Goal: Task Accomplishment & Management: Use online tool/utility

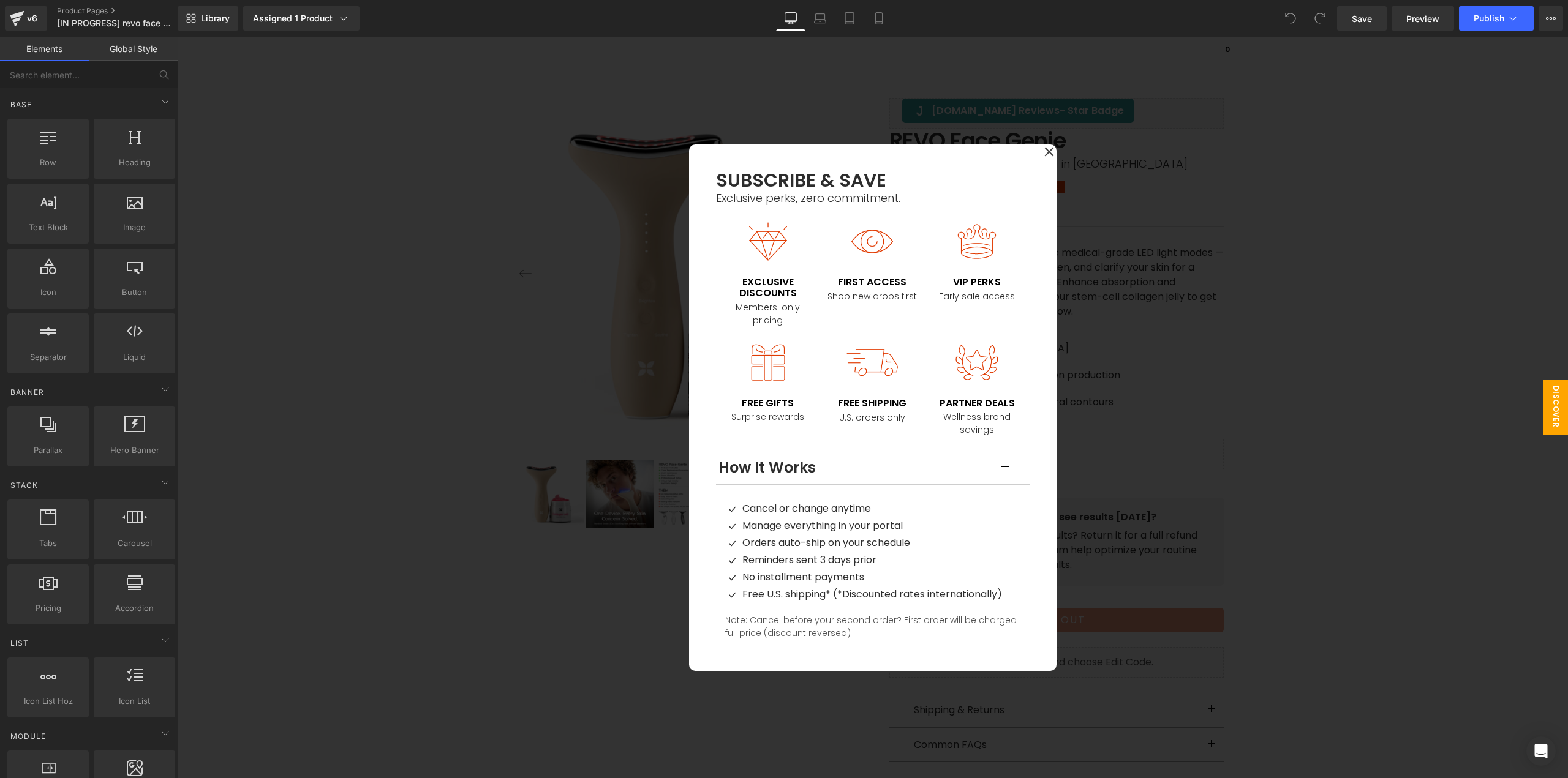
click at [1226, 214] on div at bounding box center [873, 407] width 1391 height 741
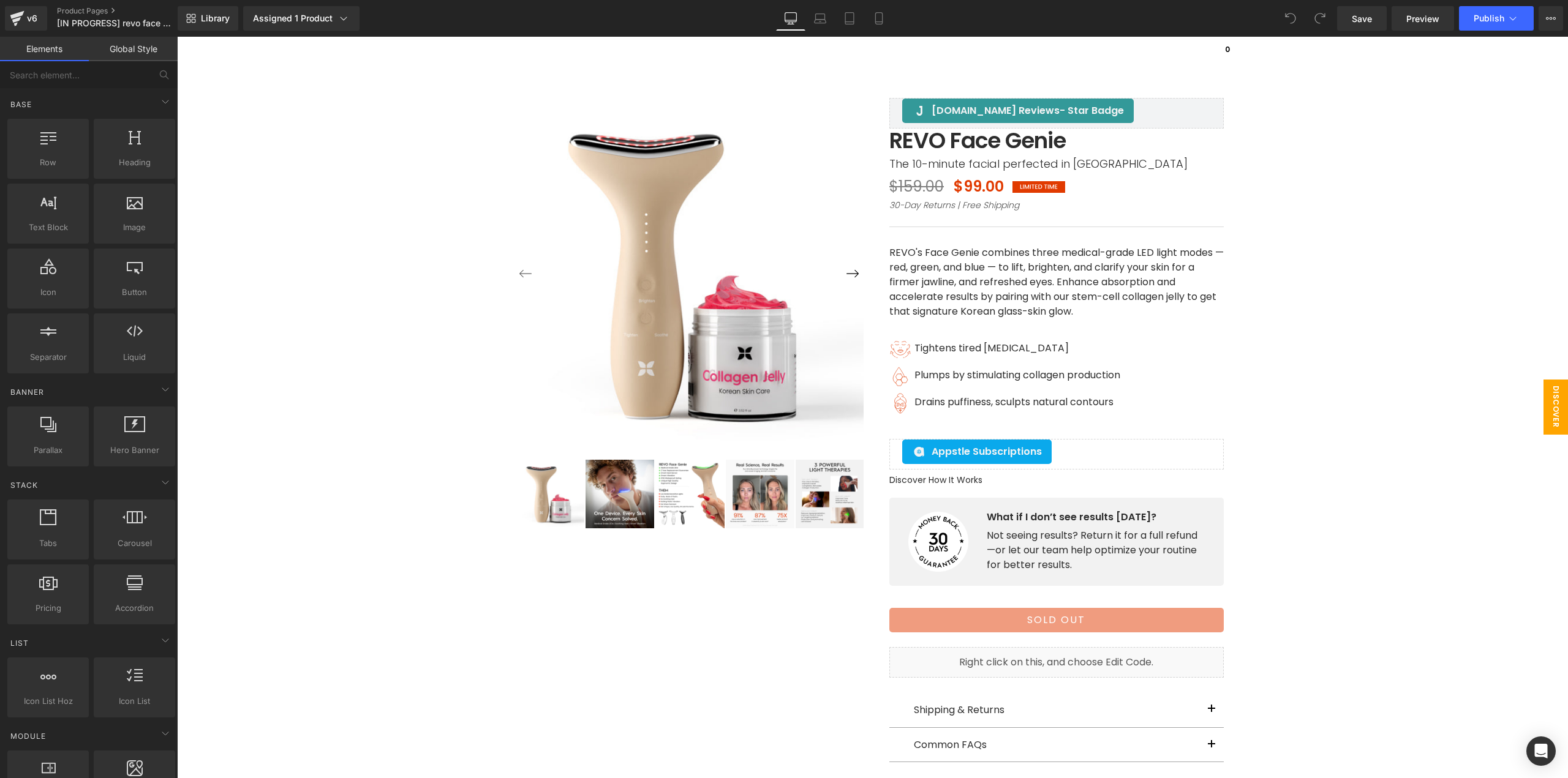
click at [1544, 409] on span "Discover How It Works" at bounding box center [1531, 407] width 74 height 55
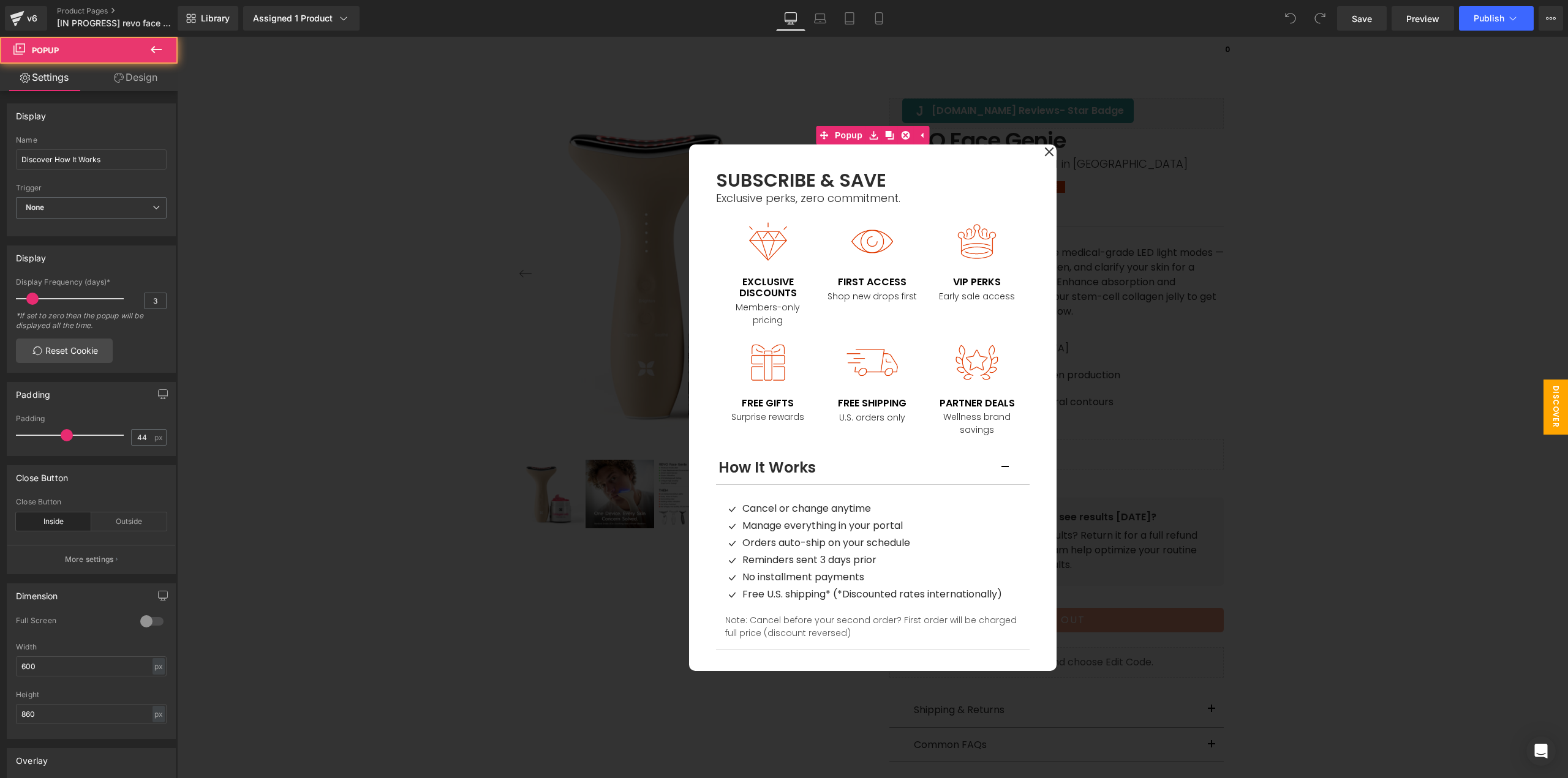
click at [1353, 390] on div at bounding box center [873, 407] width 1391 height 741
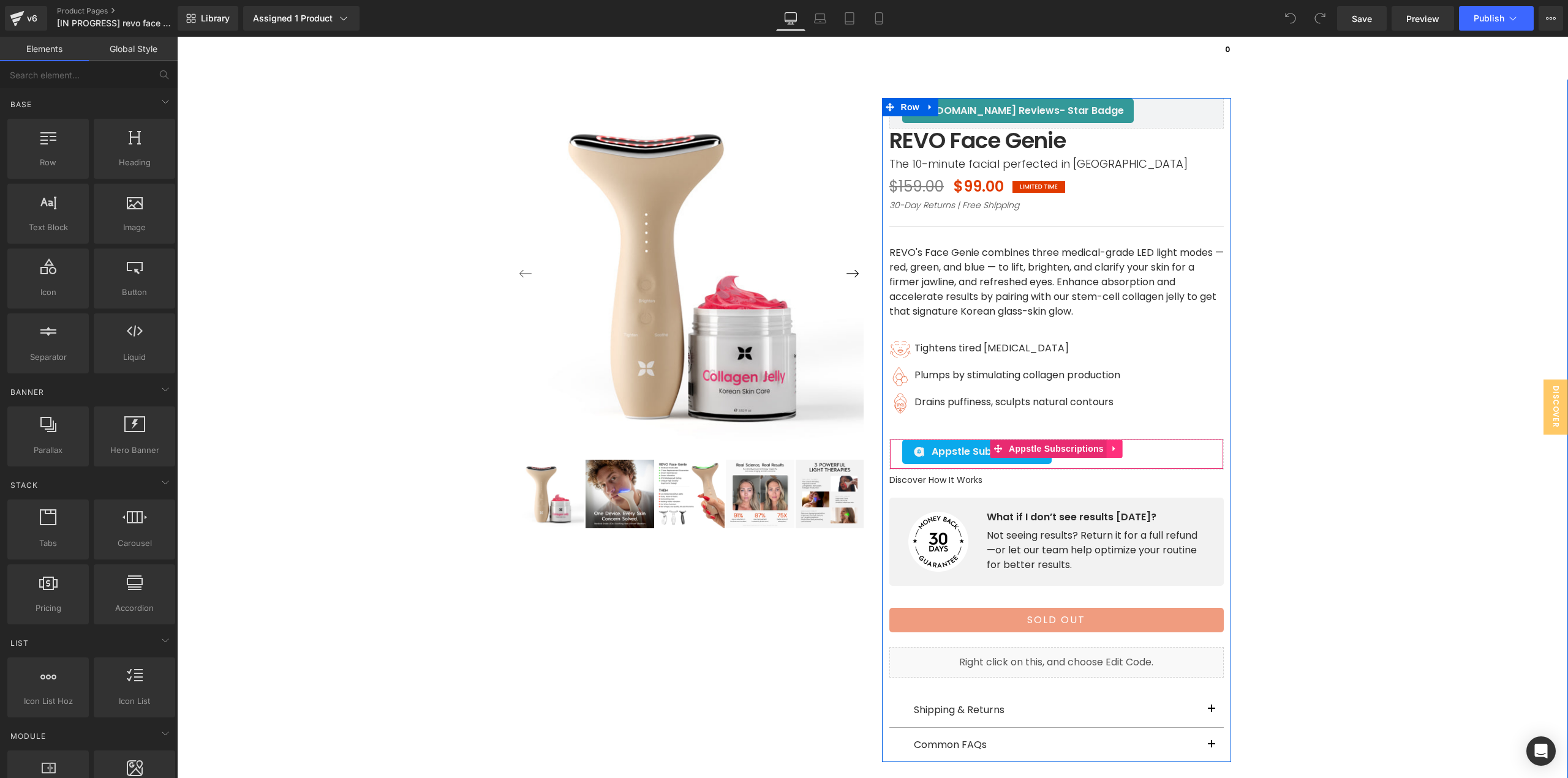
click at [1110, 447] on icon at bounding box center [1115, 449] width 9 height 9
click at [1118, 452] on icon at bounding box center [1123, 449] width 9 height 9
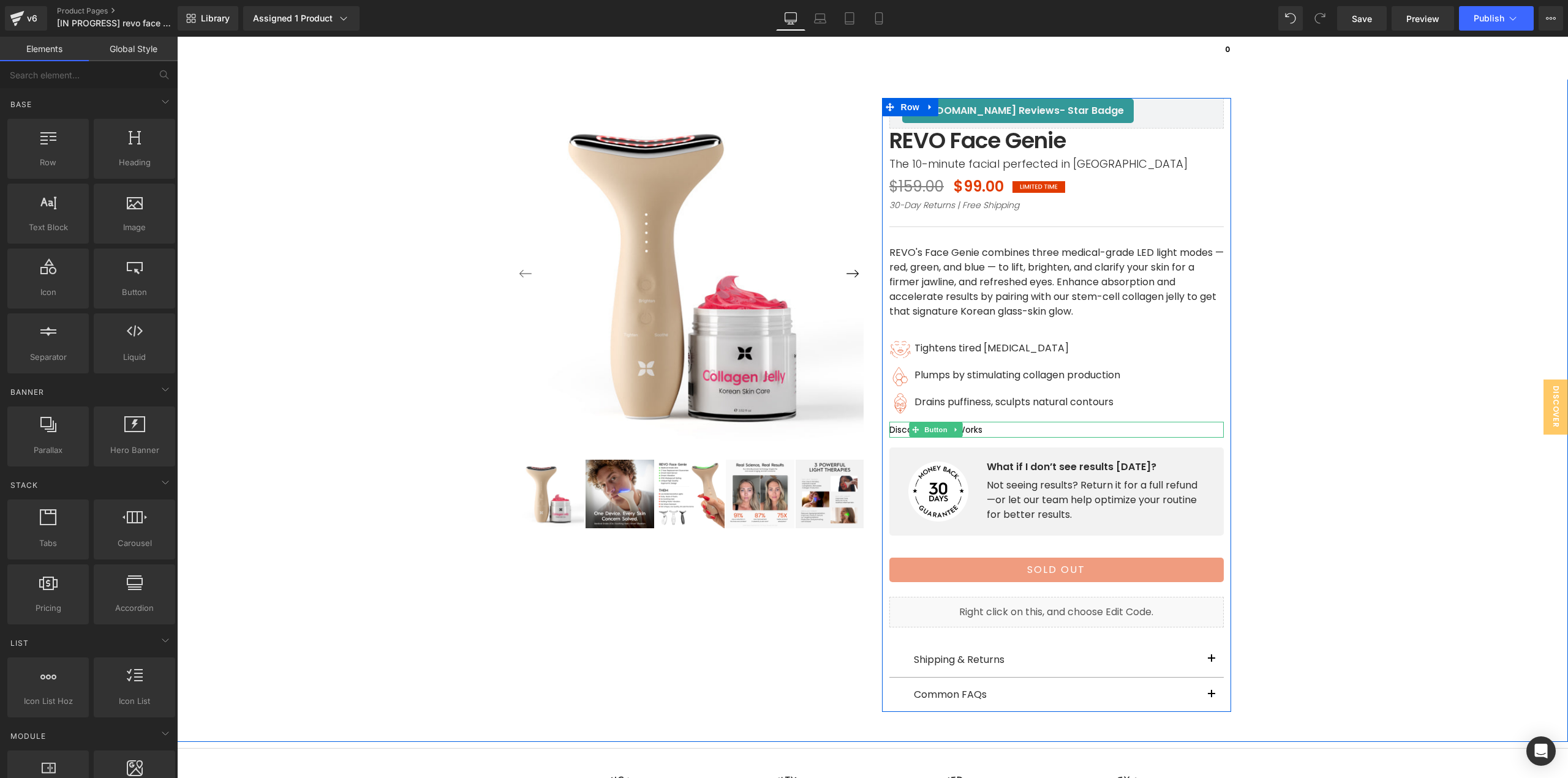
click at [890, 434] on div "Discover How It Works Button" at bounding box center [1056, 430] width 334 height 16
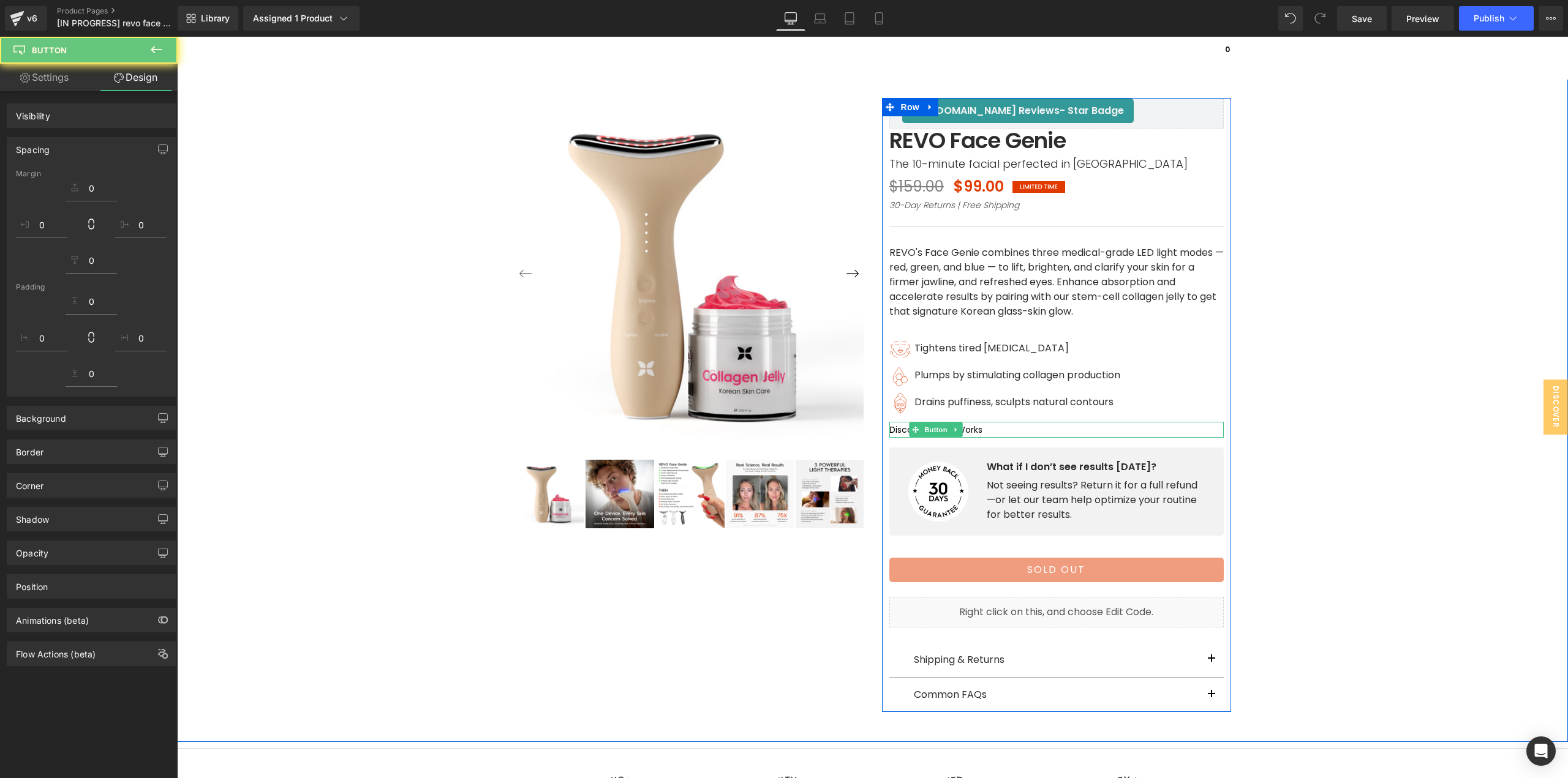
click at [893, 429] on span "Discover How It Works" at bounding box center [935, 430] width 93 height 13
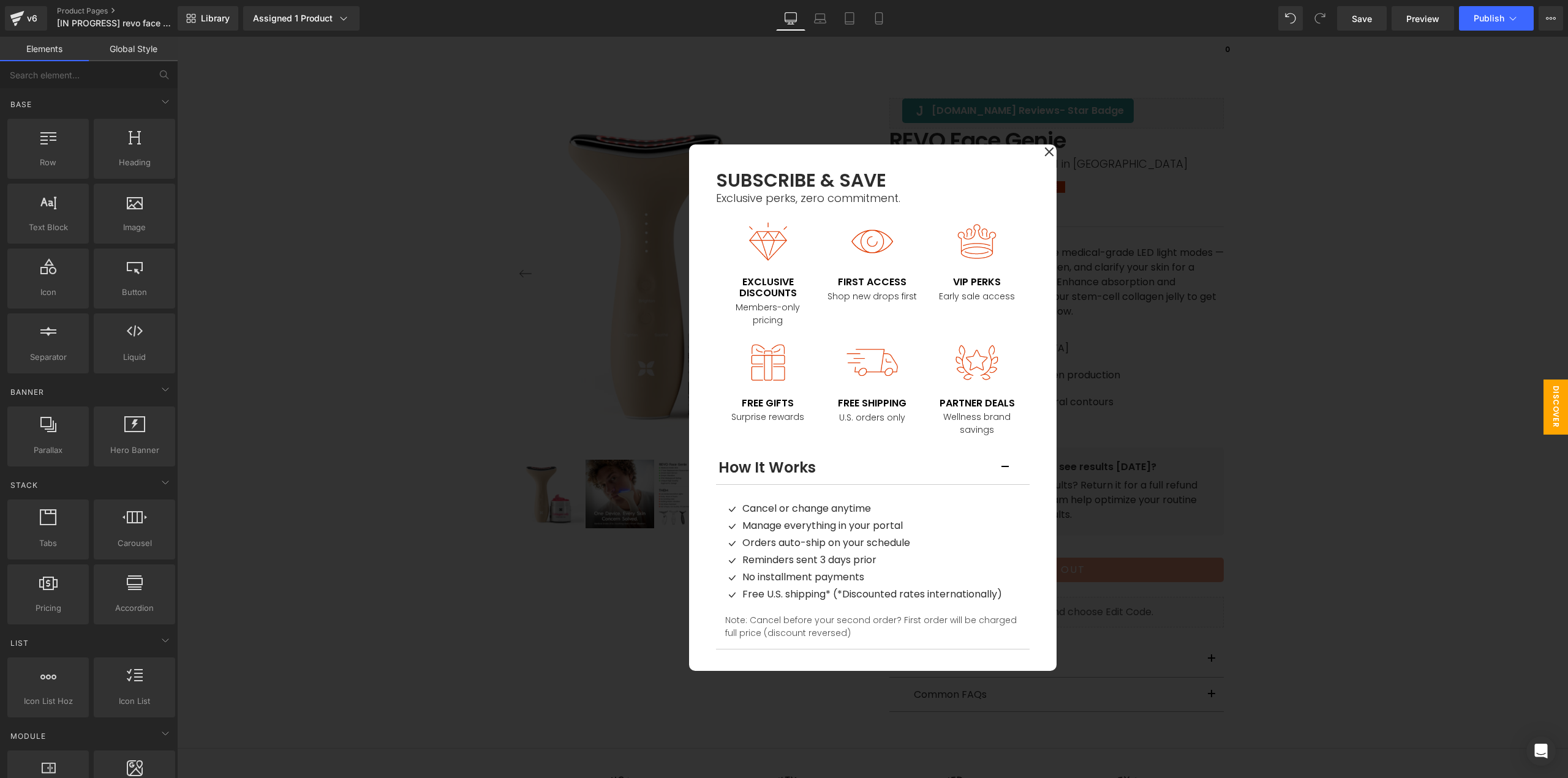
click at [1219, 443] on div at bounding box center [873, 407] width 1391 height 741
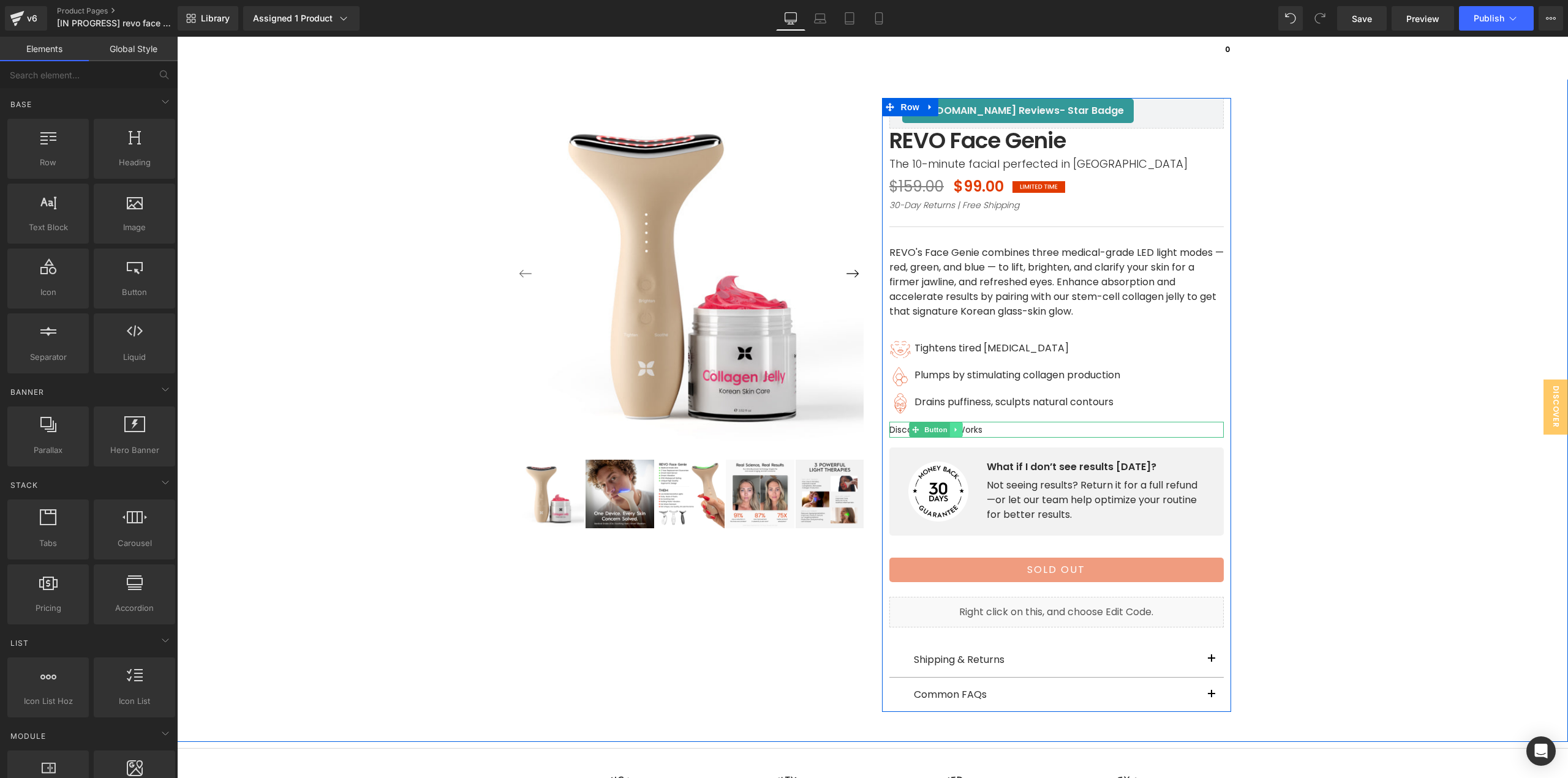
click at [953, 432] on icon at bounding box center [956, 430] width 6 height 7
click at [959, 432] on icon at bounding box center [962, 429] width 6 height 6
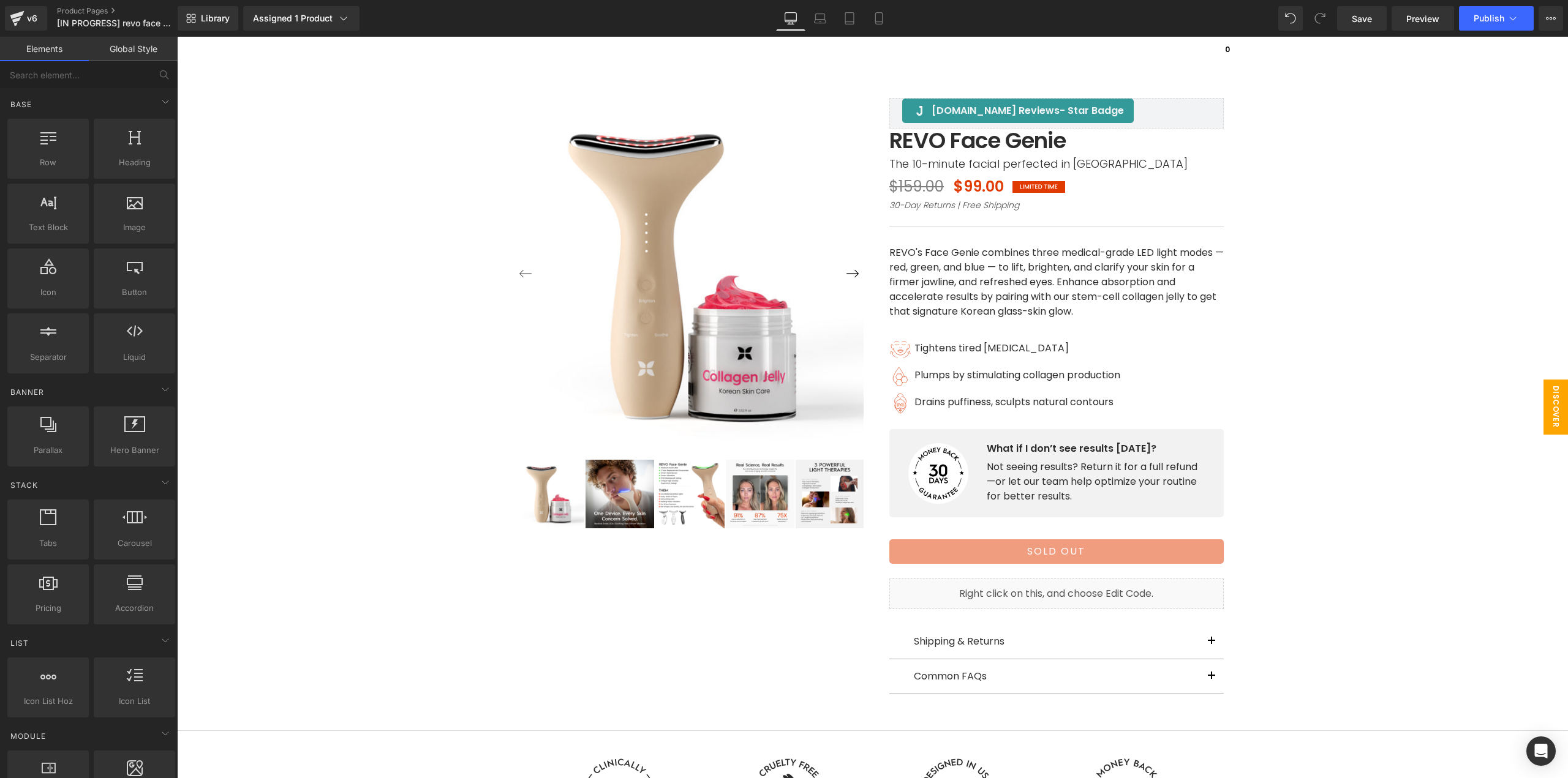
click at [1537, 414] on span "Discover How It Works" at bounding box center [1531, 407] width 74 height 55
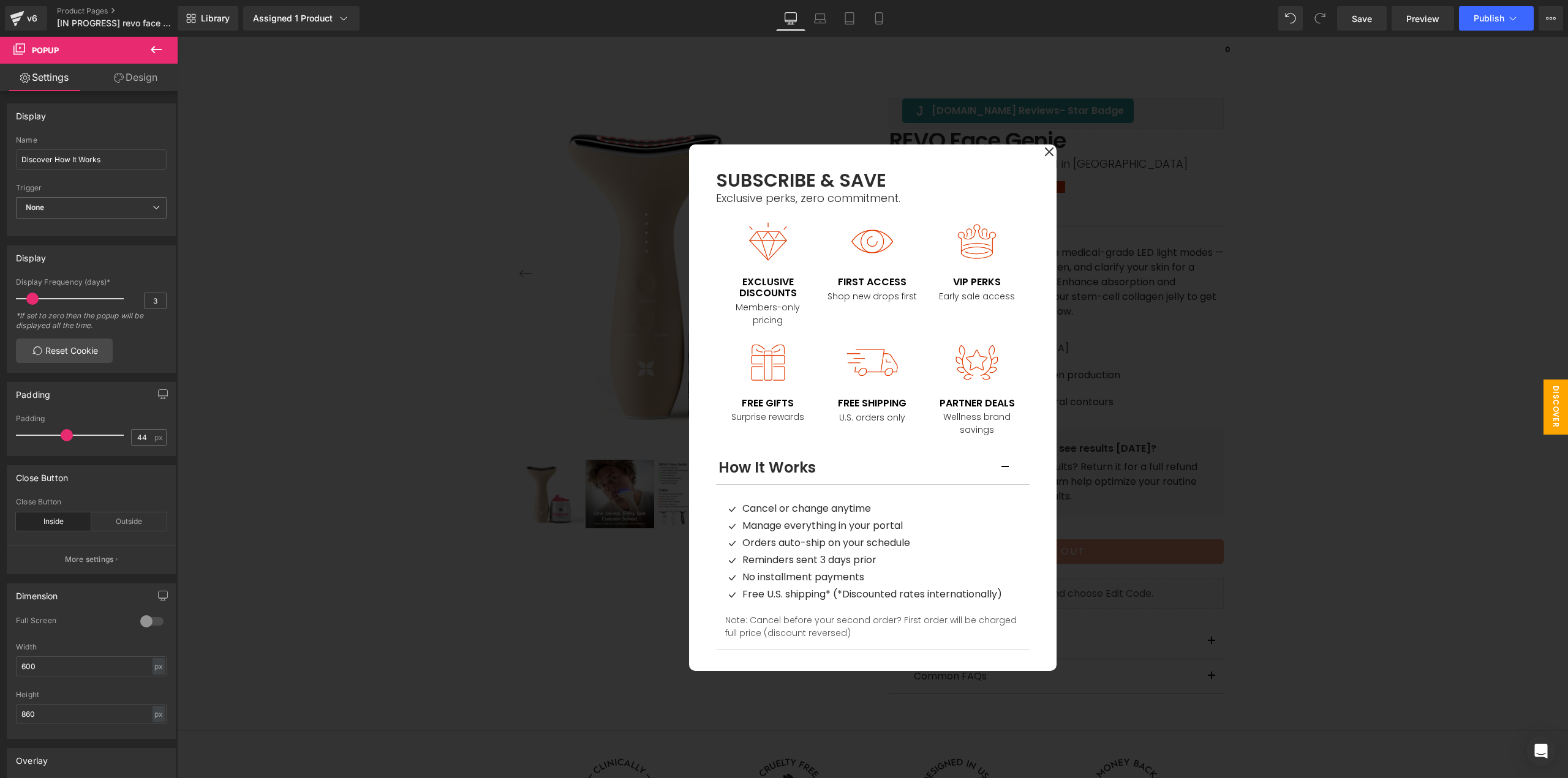
click at [1345, 220] on div at bounding box center [873, 407] width 1391 height 741
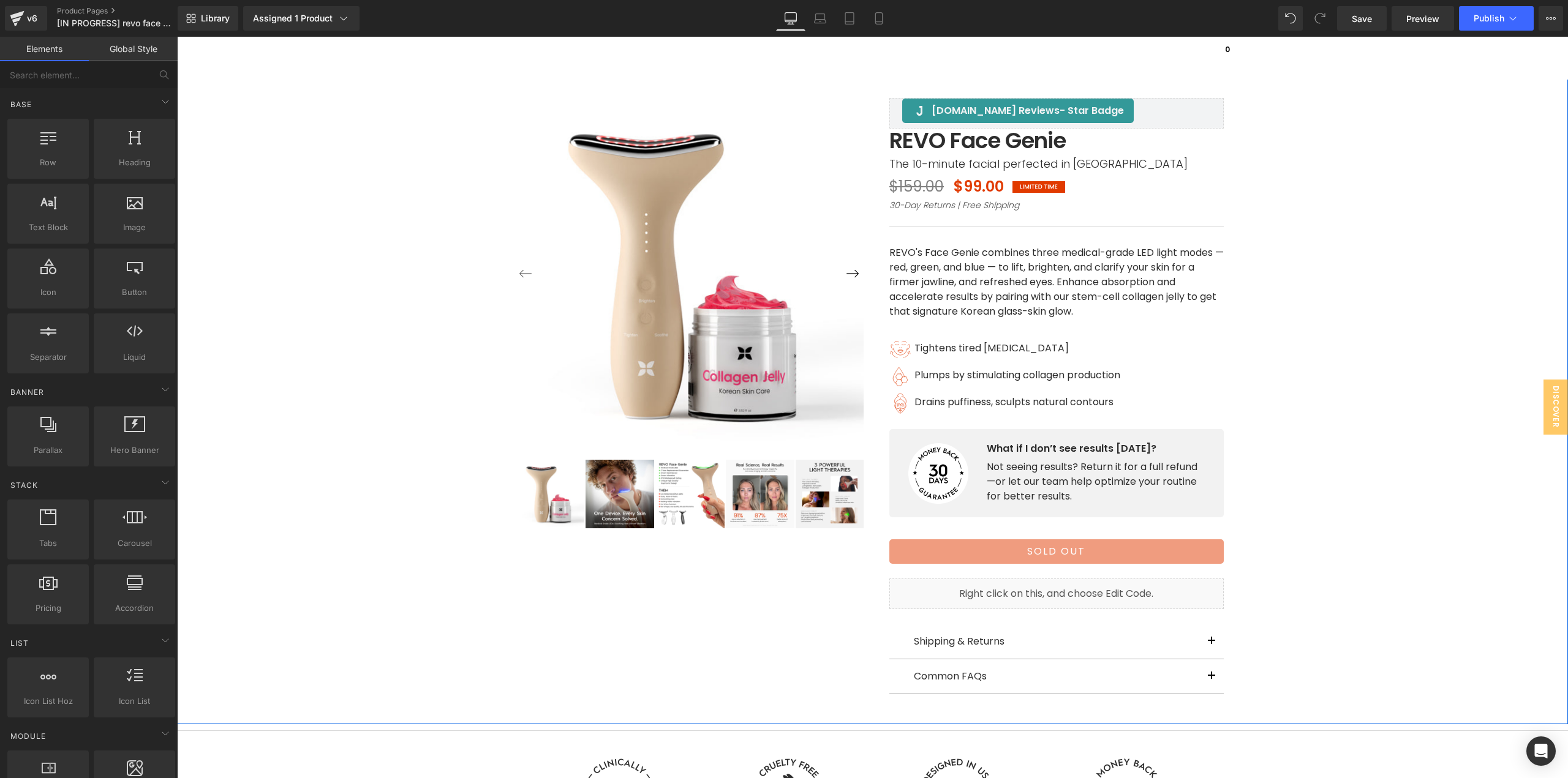
click at [1339, 504] on div "‹ ›" at bounding box center [872, 365] width 1378 height 658
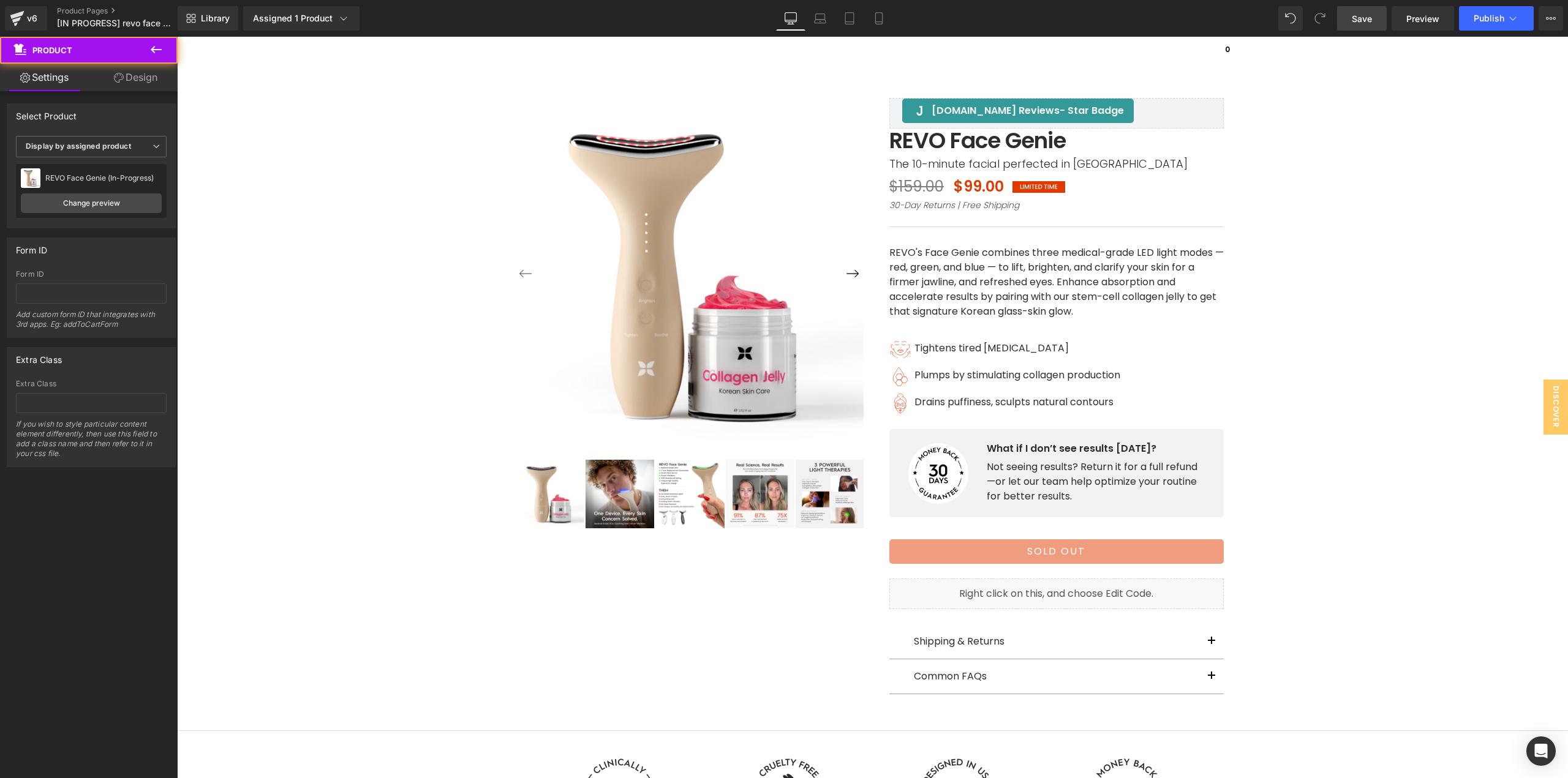
click at [1361, 24] on span "Save" at bounding box center [1362, 19] width 20 height 13
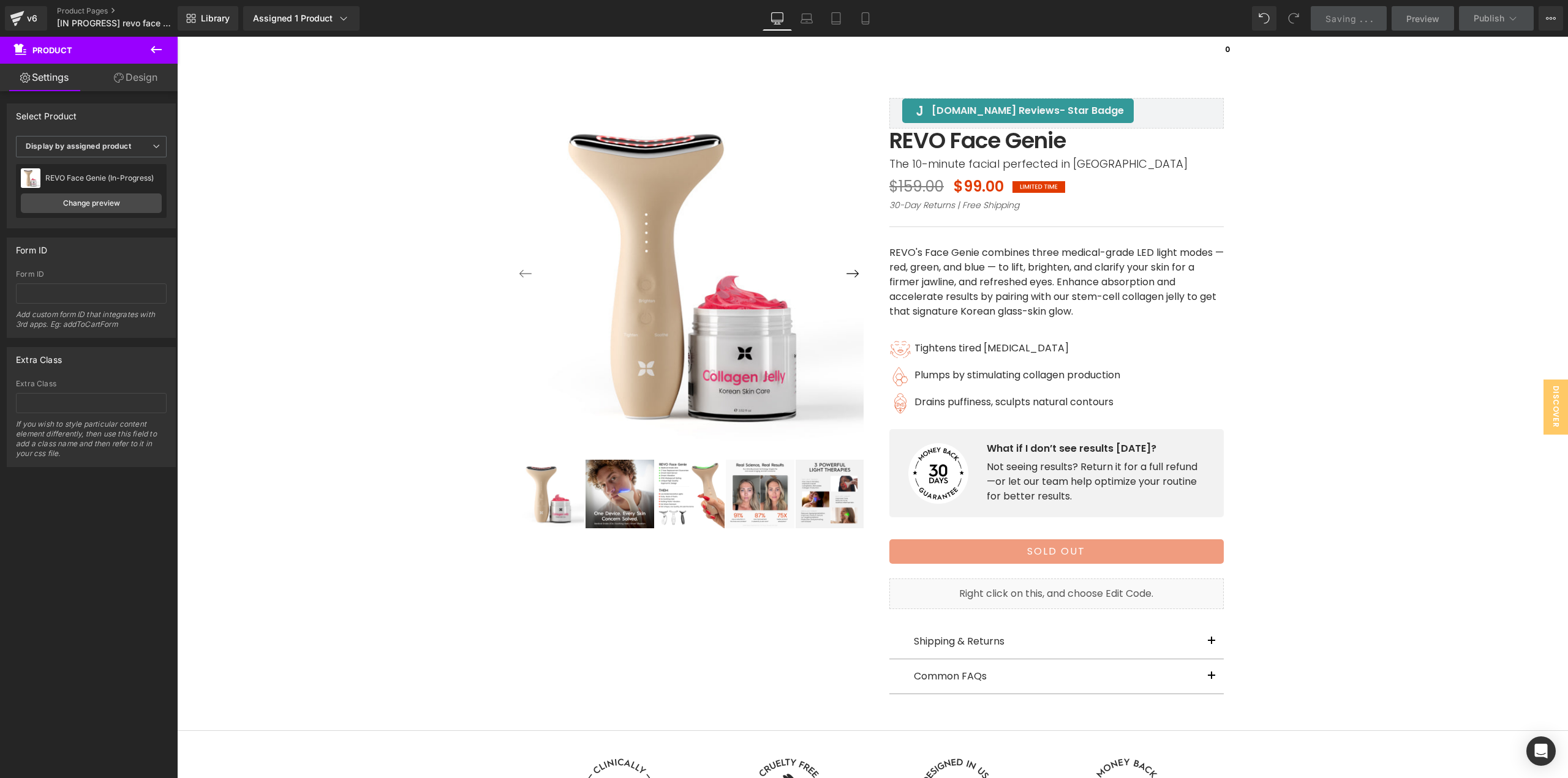
click at [153, 51] on icon at bounding box center [156, 50] width 11 height 7
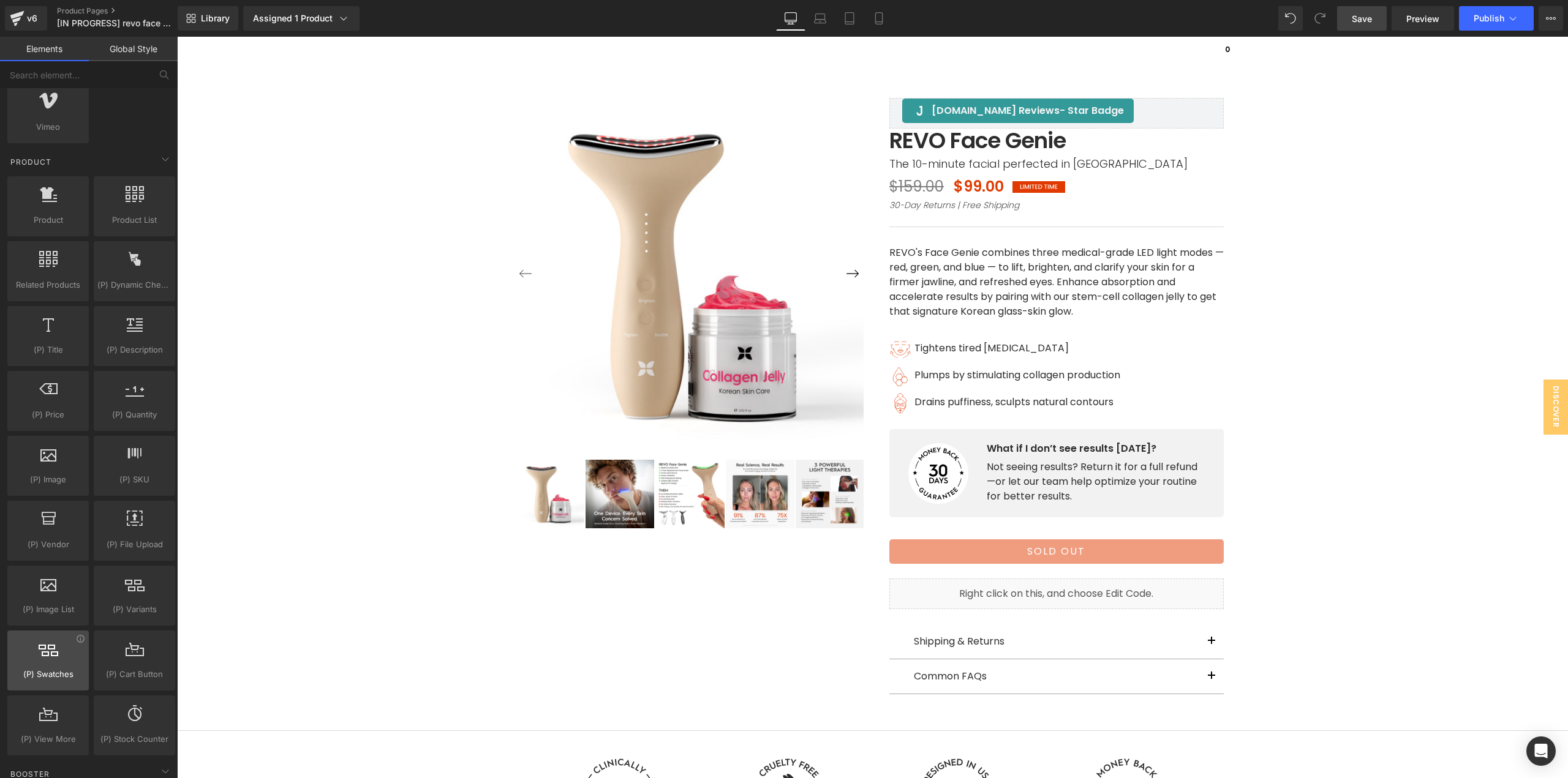
scroll to position [980, 0]
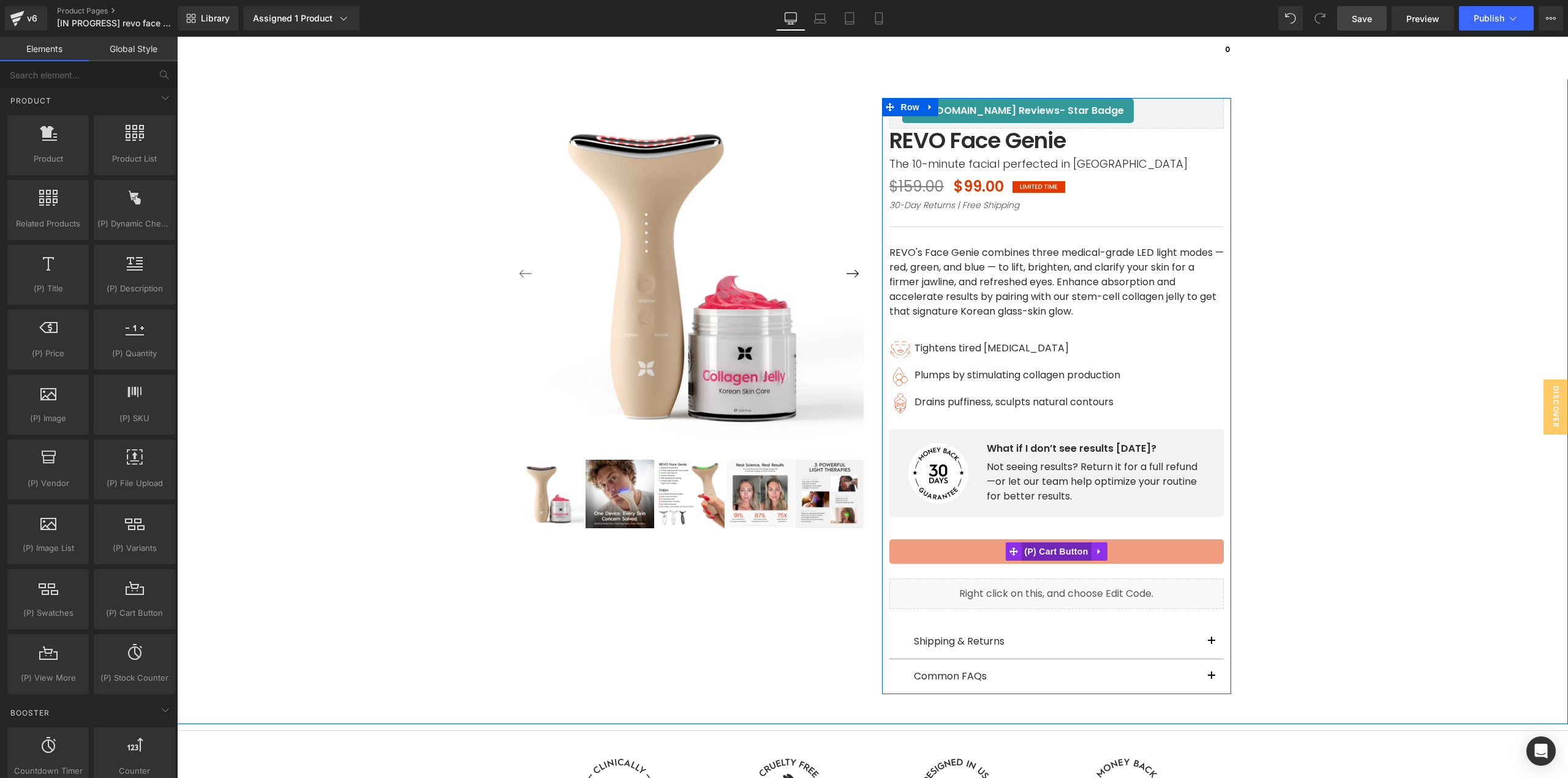
click at [1045, 551] on span "(P) Cart Button" at bounding box center [1056, 551] width 70 height 18
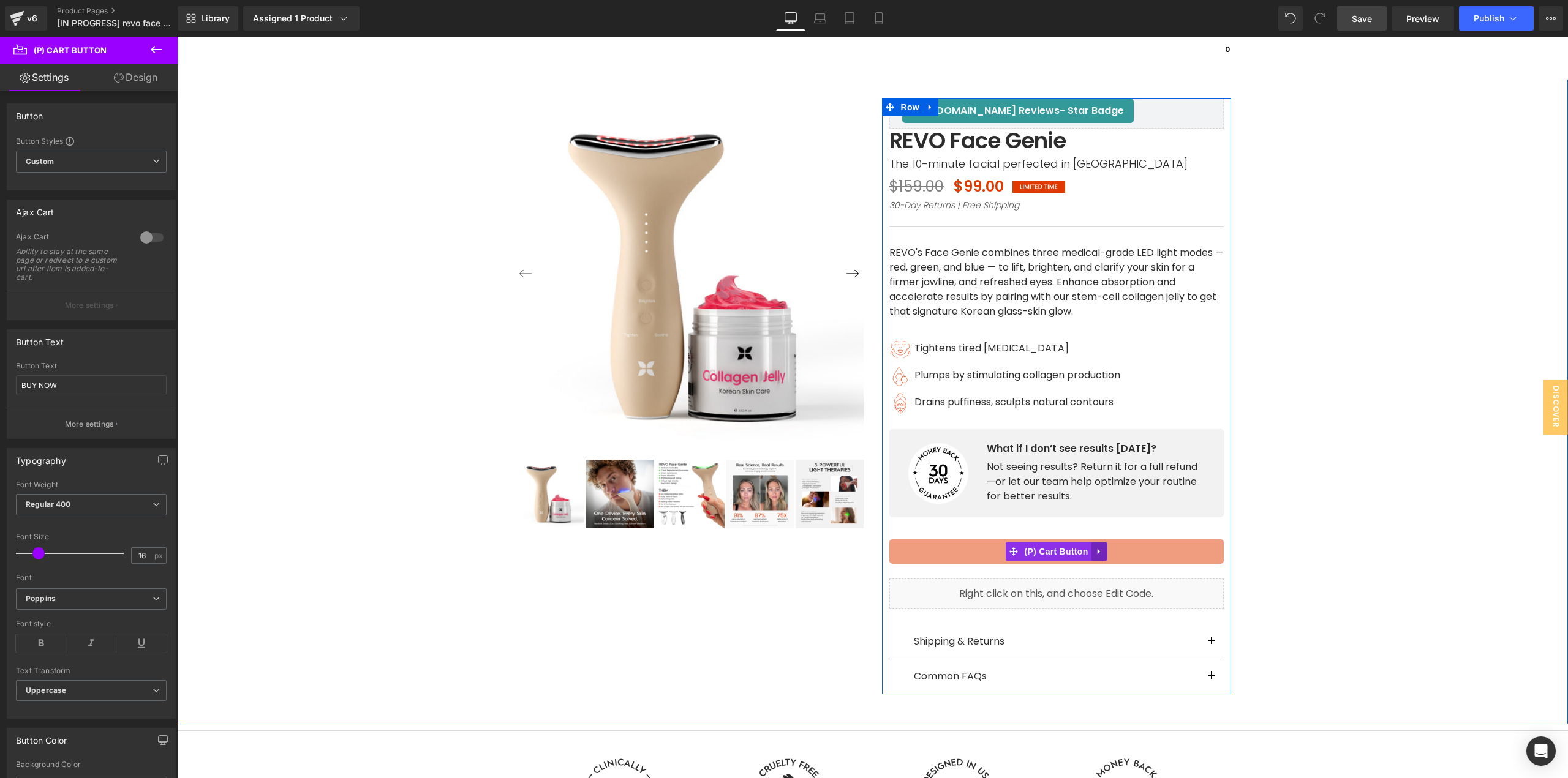
click at [1097, 553] on icon at bounding box center [1100, 552] width 9 height 9
click at [1412, 574] on div "‹ ›" at bounding box center [872, 365] width 1378 height 658
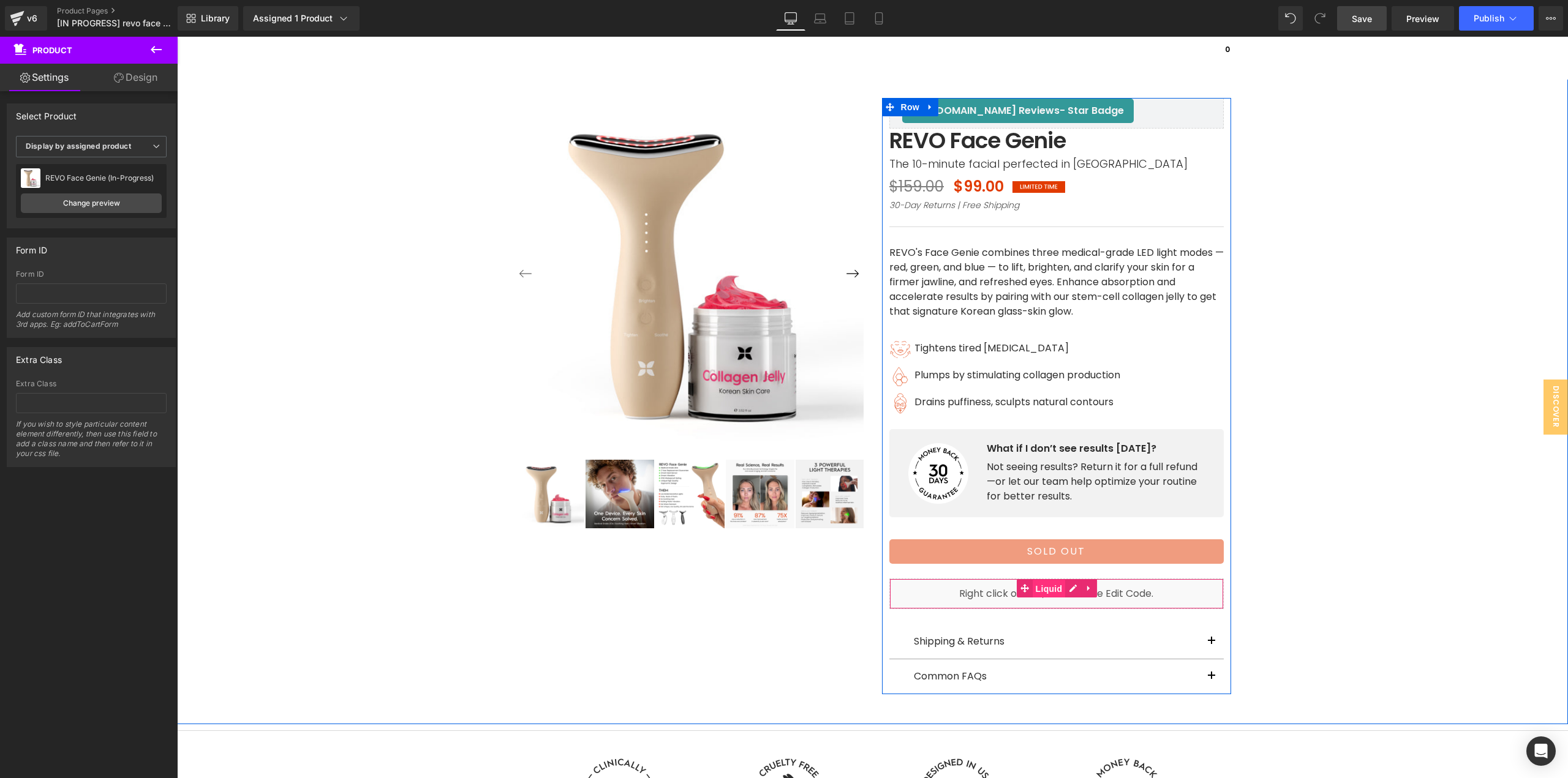
click at [1050, 589] on span "Liquid" at bounding box center [1049, 589] width 33 height 18
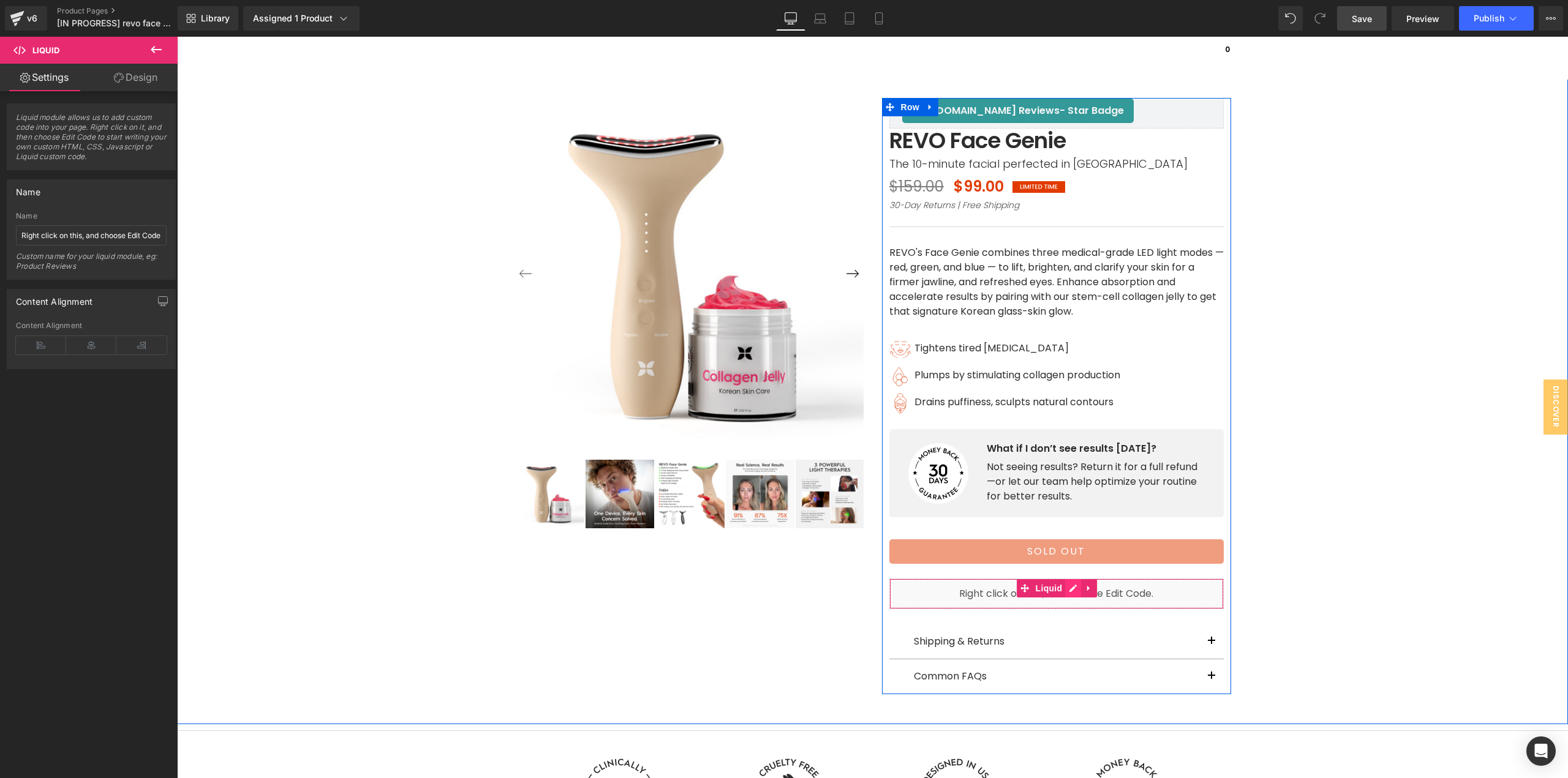
click at [1067, 589] on div "Liquid" at bounding box center [1056, 594] width 334 height 30
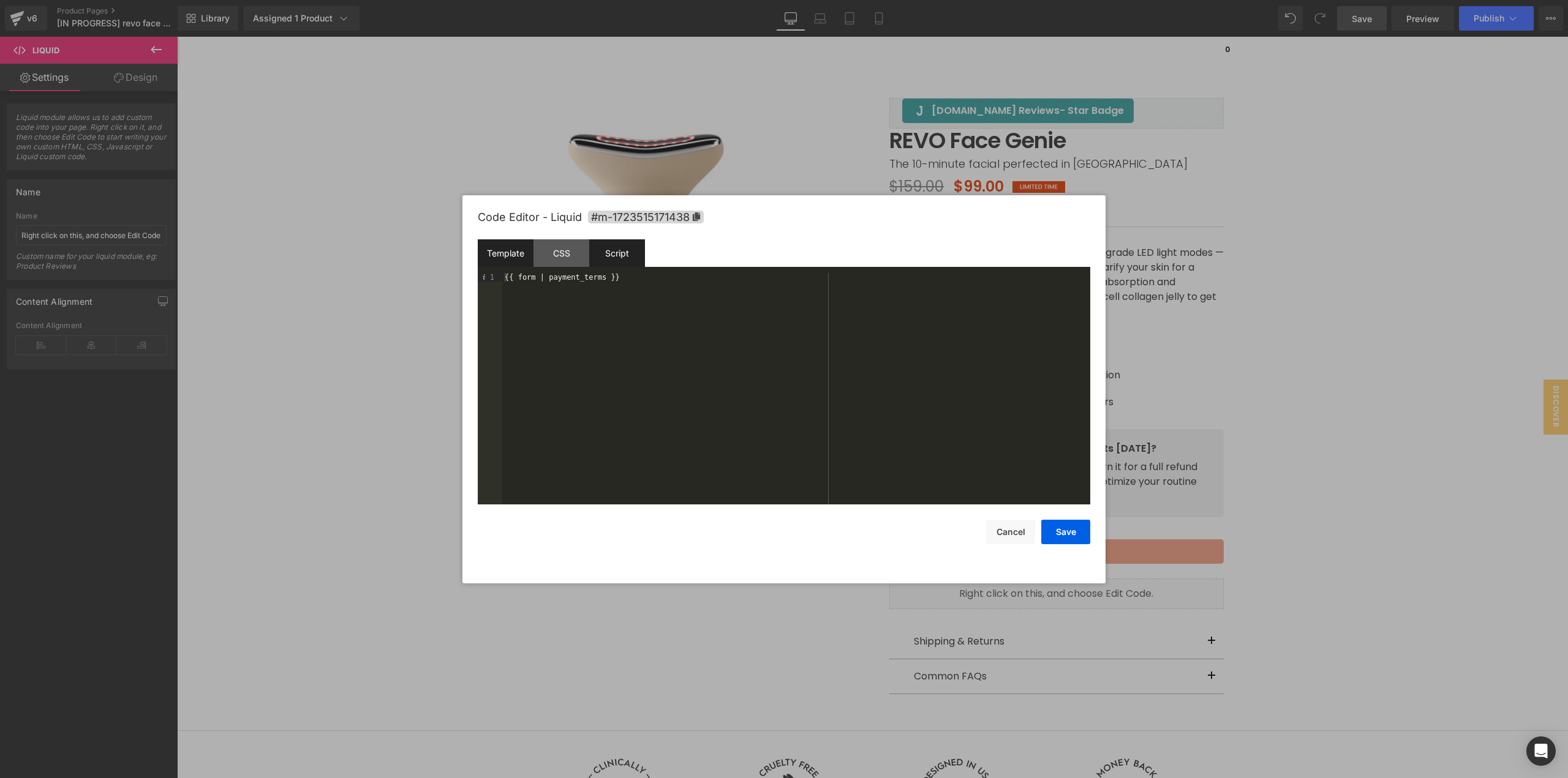
click at [605, 251] on div "Script" at bounding box center [617, 253] width 55 height 27
click at [556, 251] on div "CSS" at bounding box center [561, 253] width 55 height 27
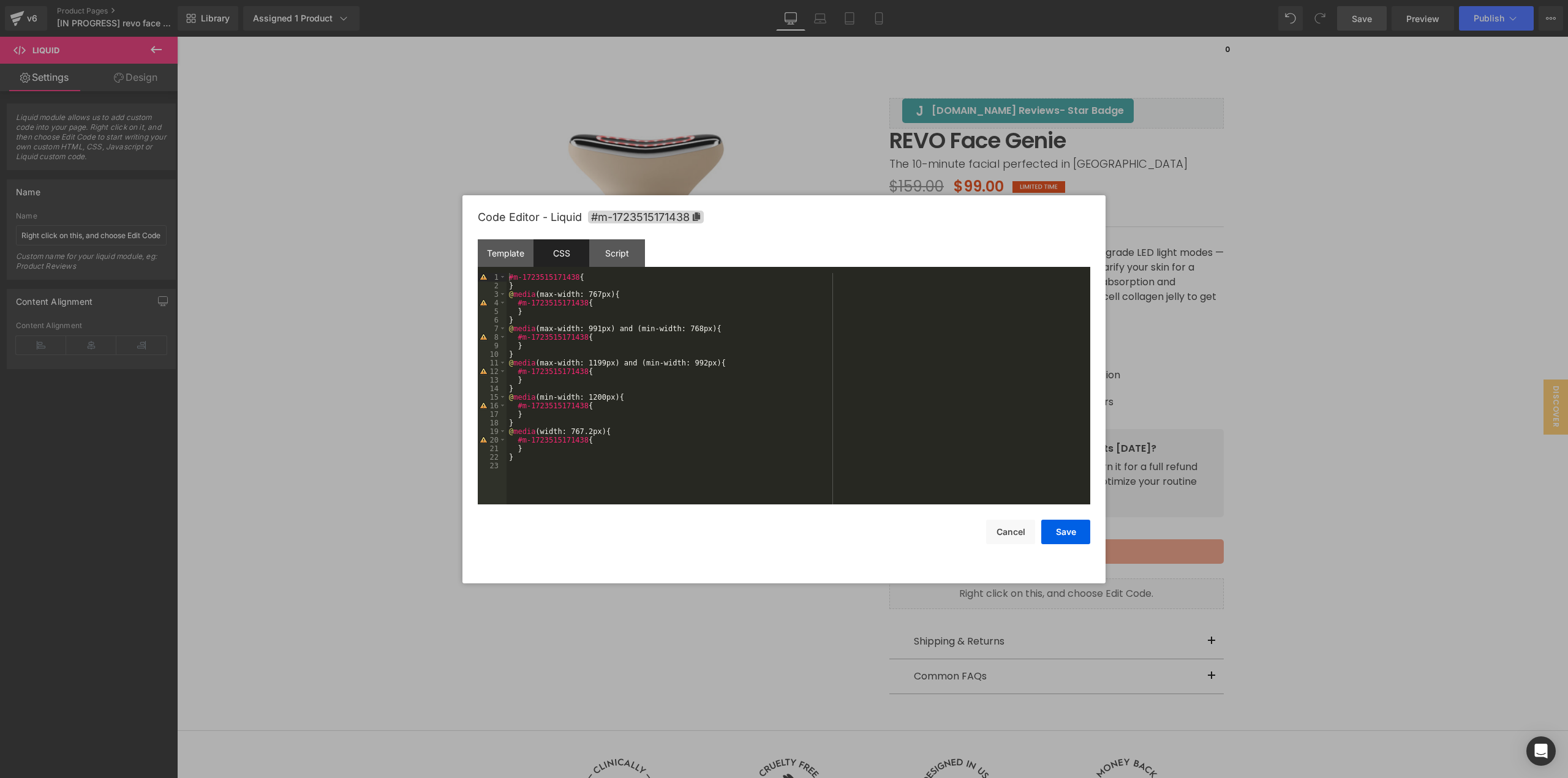
drag, startPoint x: 1362, startPoint y: 326, endPoint x: 1106, endPoint y: 352, distance: 257.3
click at [1362, 326] on div at bounding box center [784, 389] width 1568 height 778
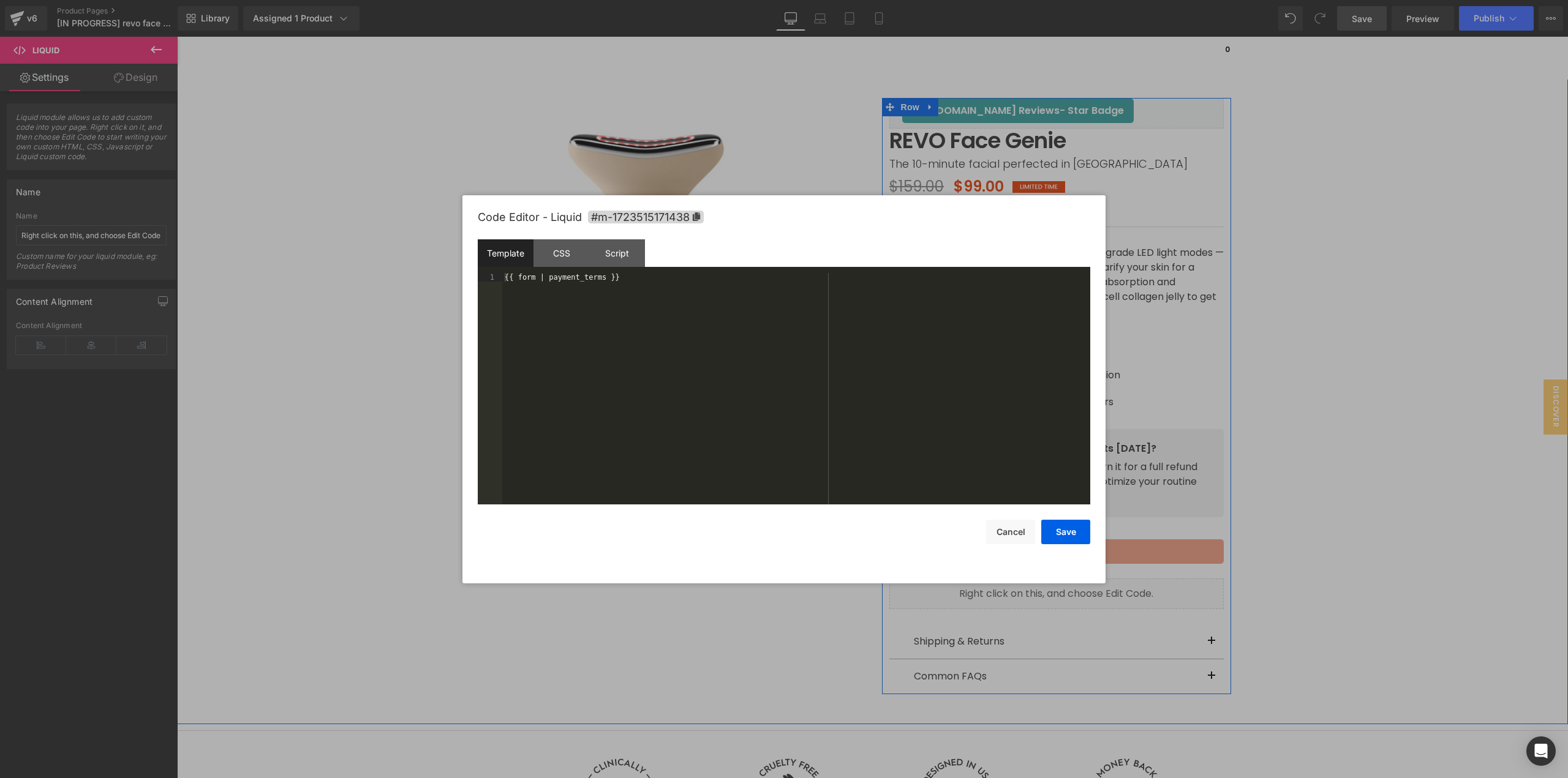
click at [1066, 592] on div "Liquid" at bounding box center [1056, 594] width 334 height 30
click at [624, 243] on div "Script" at bounding box center [617, 253] width 55 height 27
click at [574, 246] on div "CSS" at bounding box center [561, 253] width 55 height 27
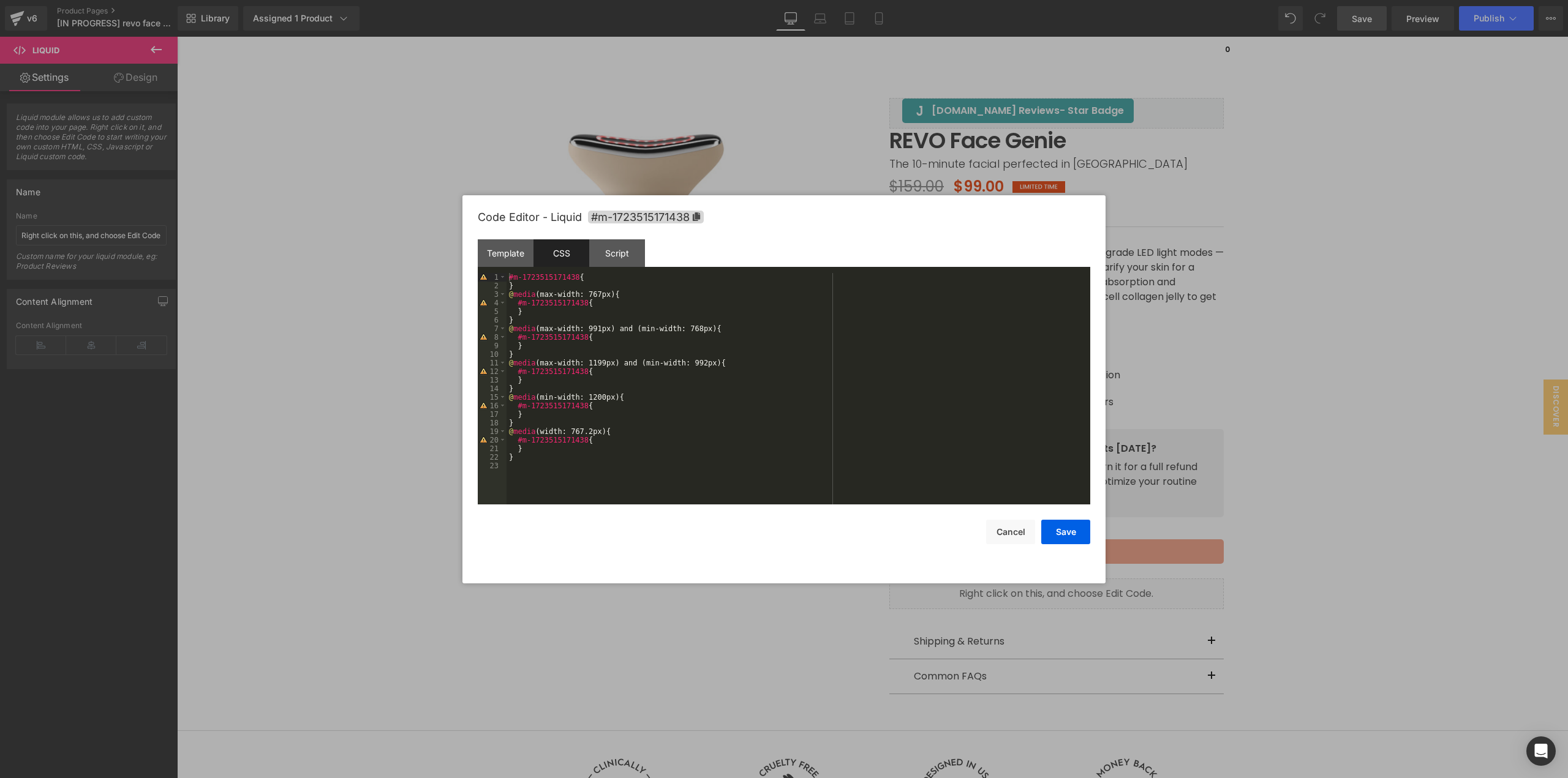
click at [1234, 385] on div at bounding box center [784, 389] width 1568 height 778
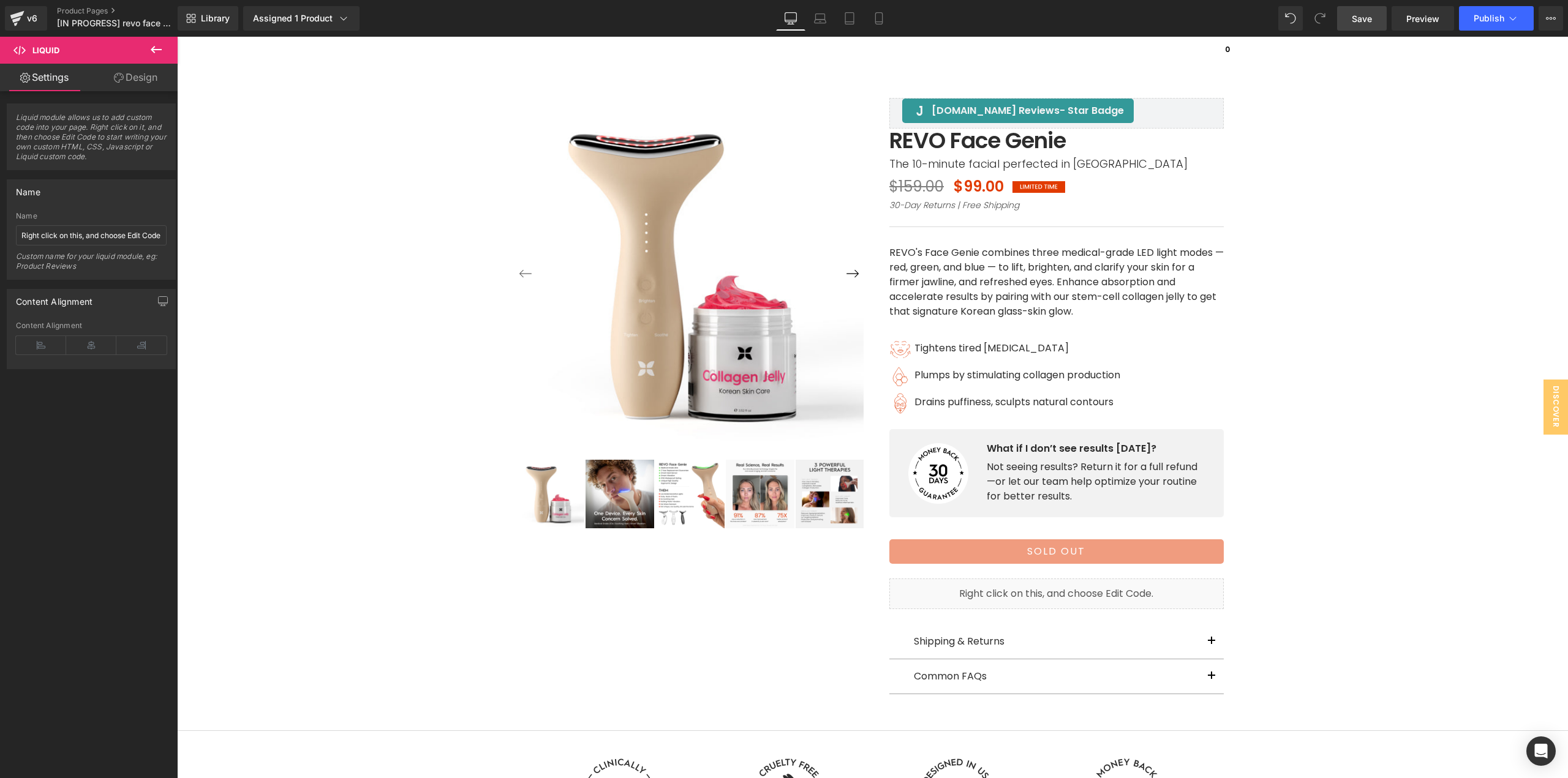
drag, startPoint x: 1368, startPoint y: 19, endPoint x: 1376, endPoint y: 20, distance: 8.1
click at [1368, 19] on span "Save" at bounding box center [1362, 19] width 20 height 13
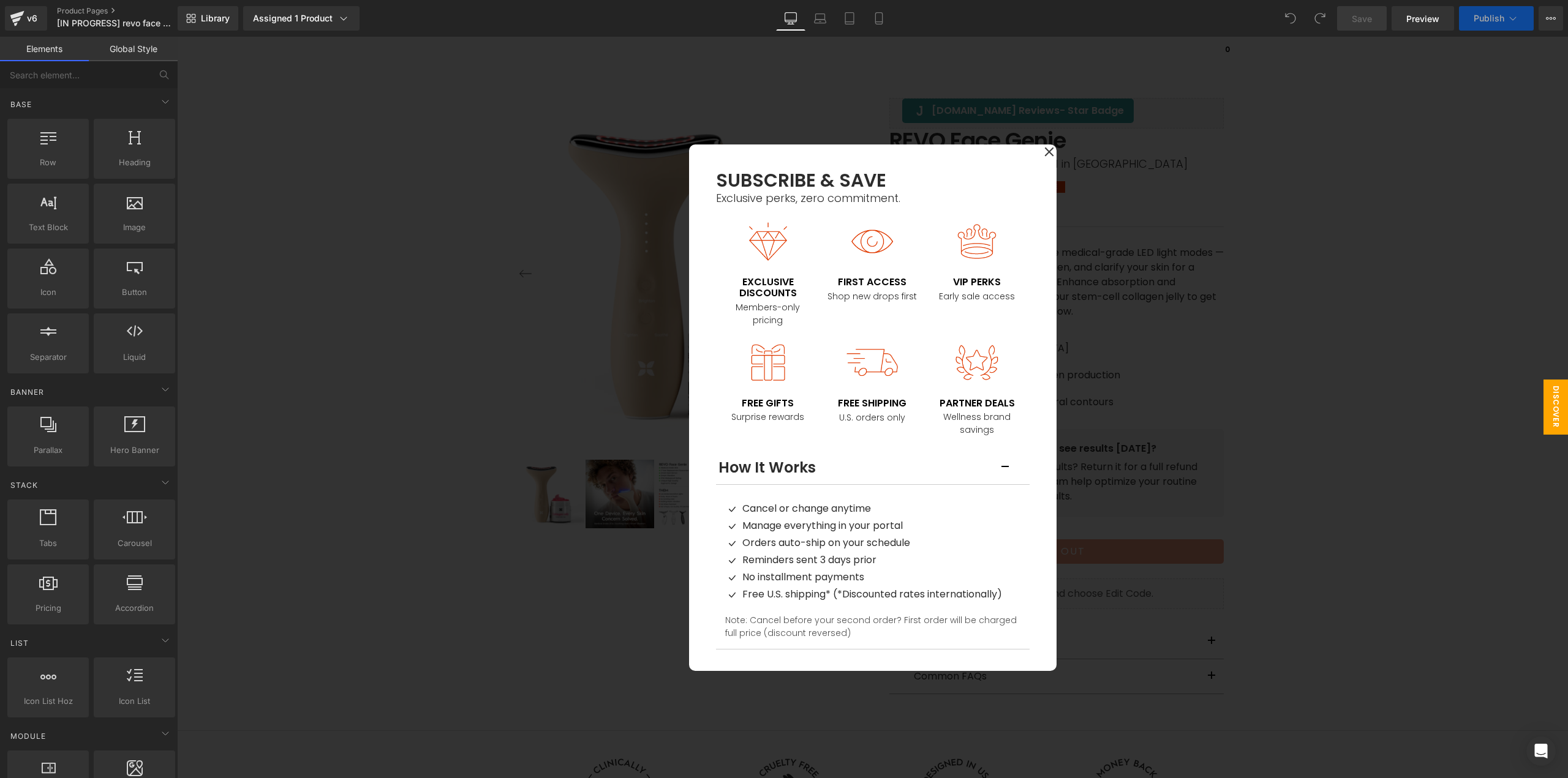
click at [1167, 376] on div at bounding box center [873, 407] width 1391 height 741
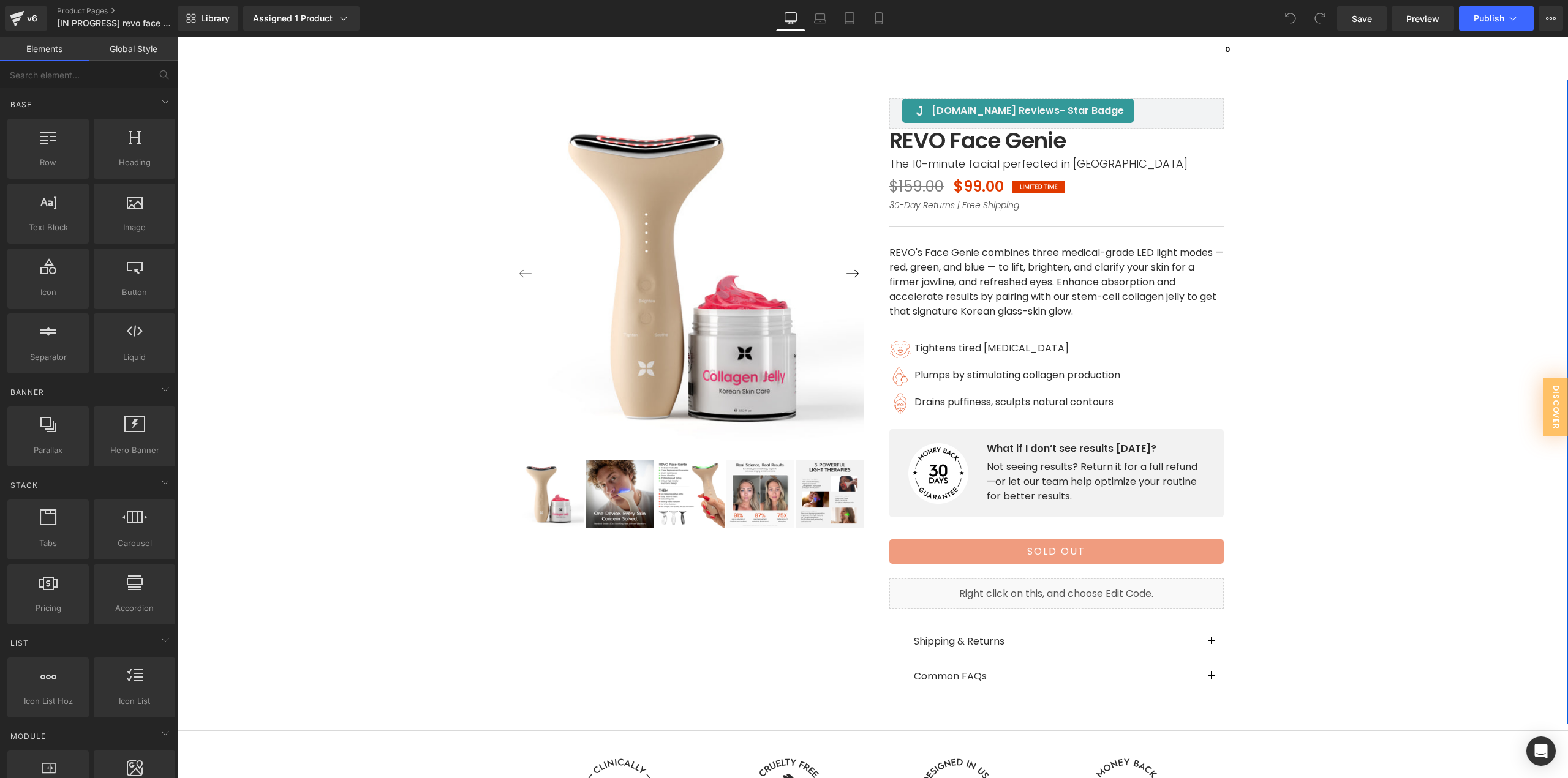
click at [1322, 365] on div "‹ ›" at bounding box center [872, 365] width 1378 height 658
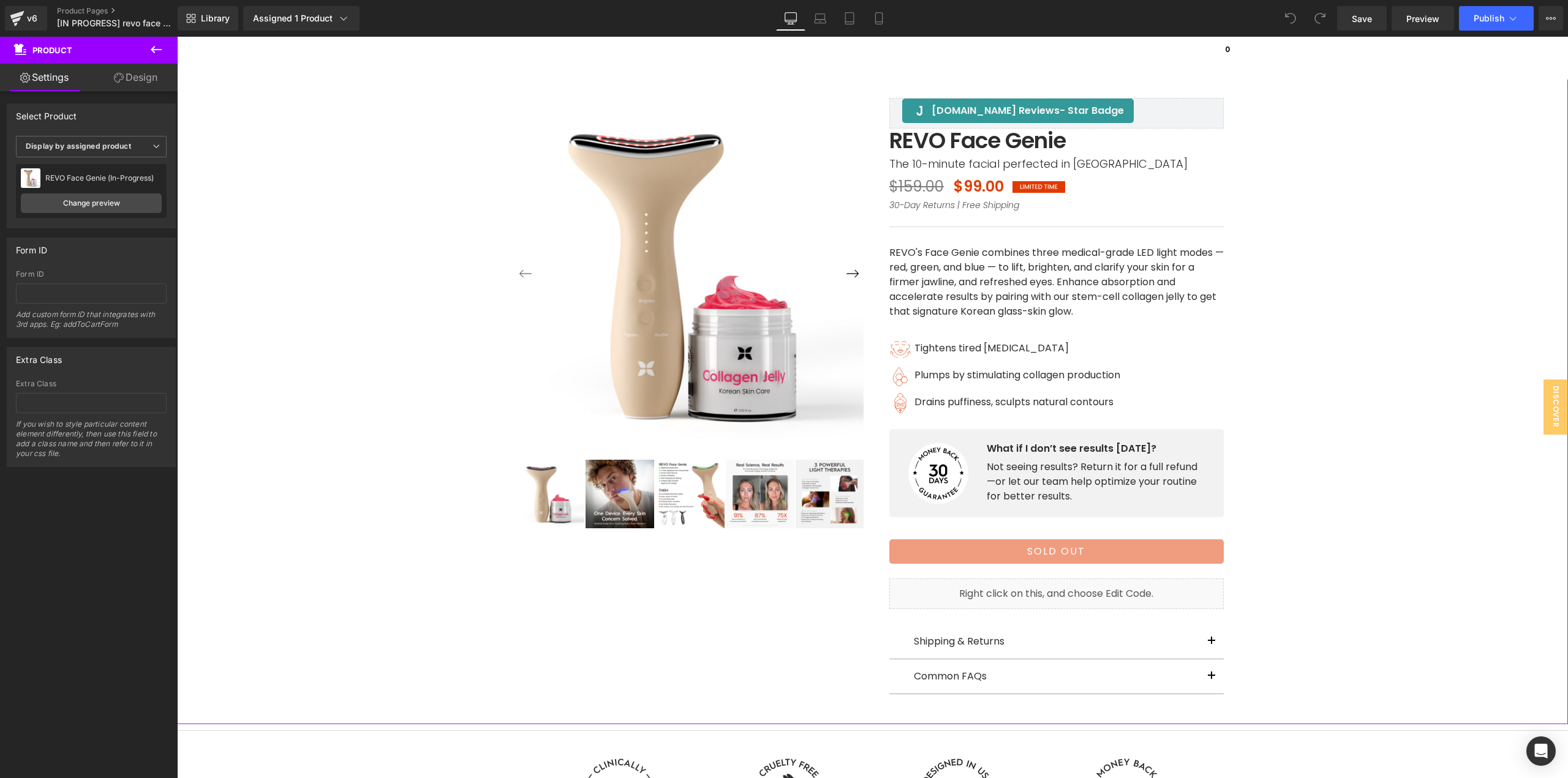
click at [128, 81] on link "Design" at bounding box center [135, 77] width 89 height 27
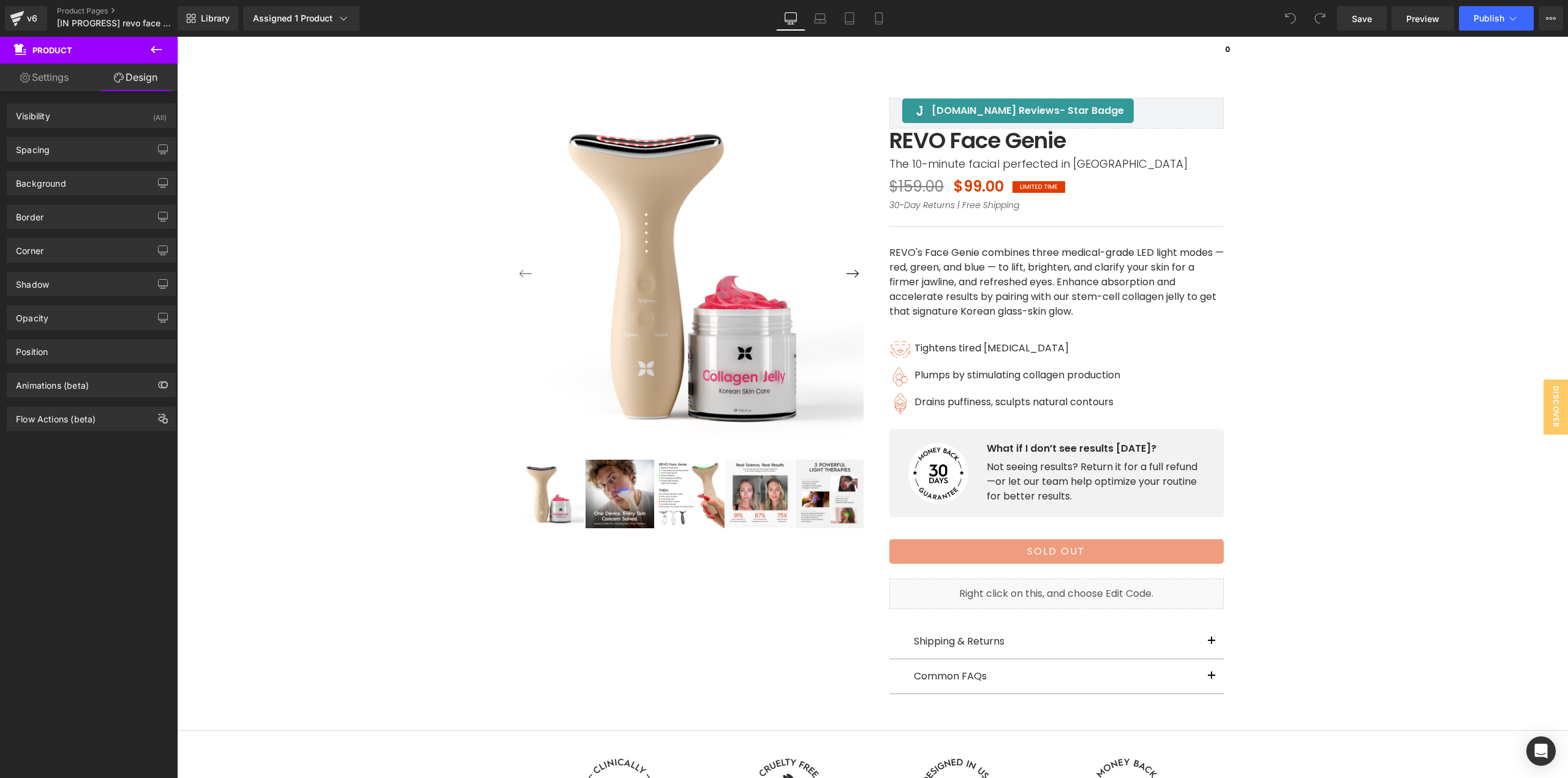
click at [160, 50] on icon at bounding box center [156, 50] width 11 height 7
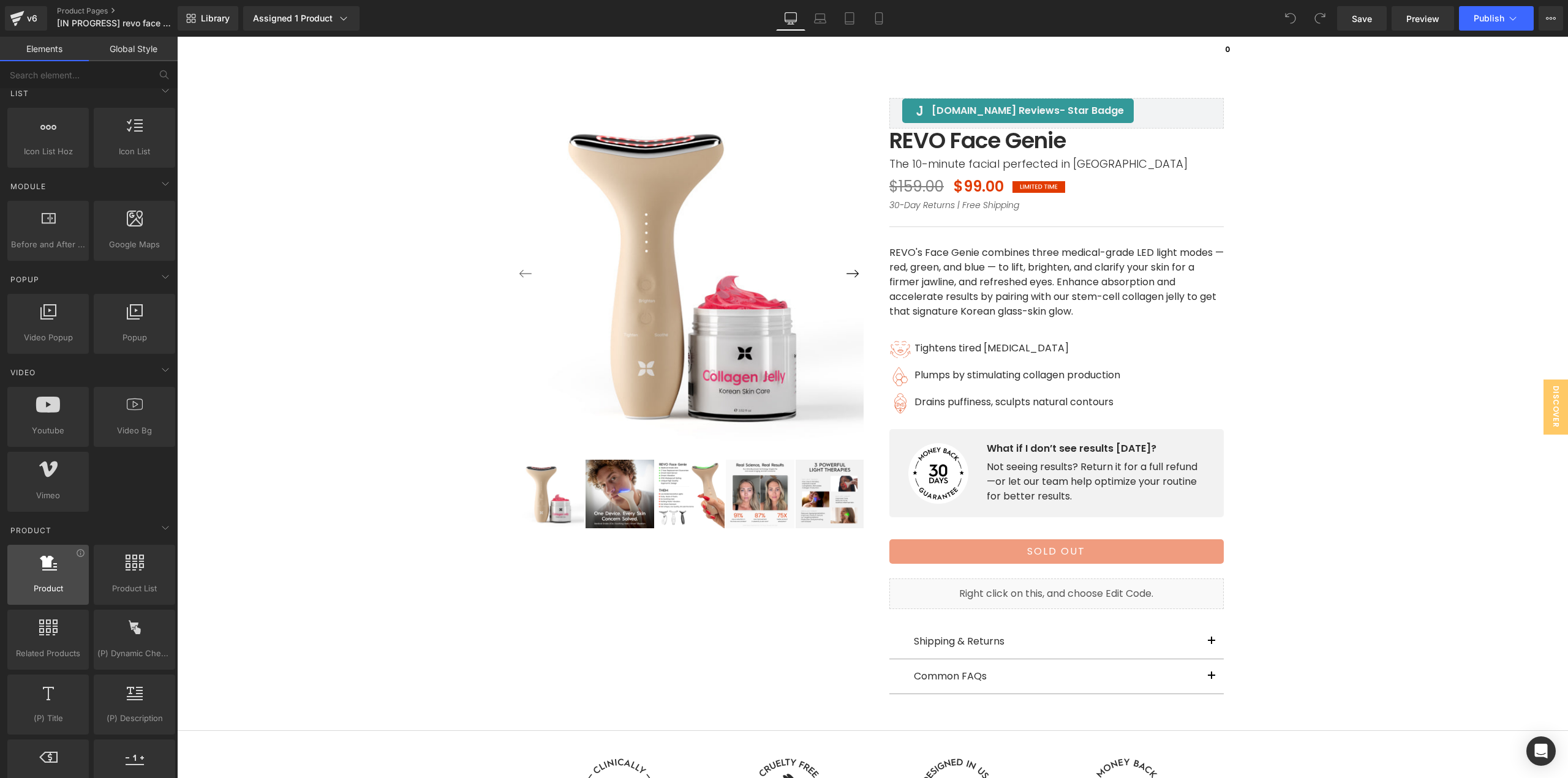
scroll to position [551, 0]
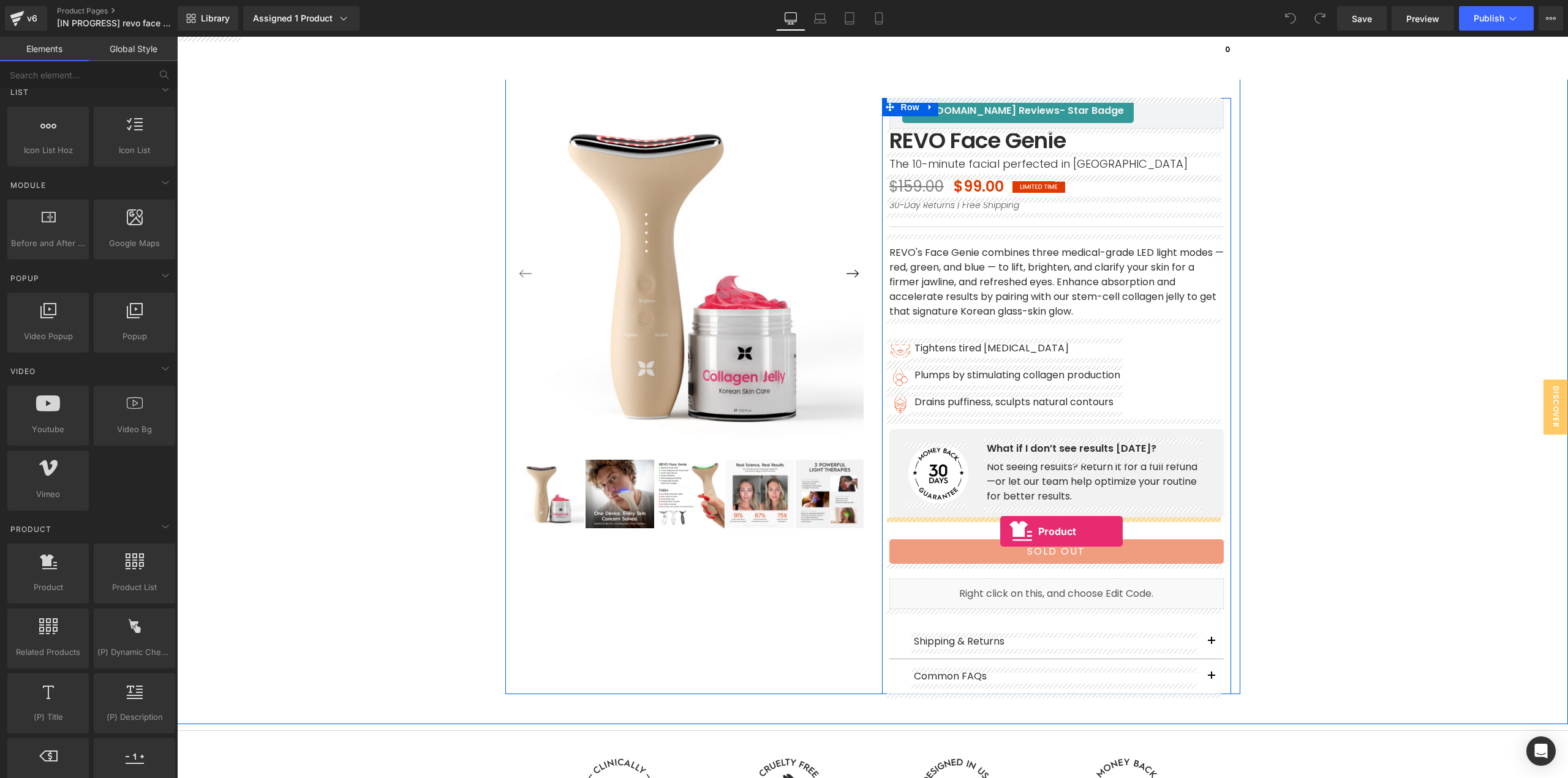
drag, startPoint x: 228, startPoint y: 620, endPoint x: 1000, endPoint y: 532, distance: 777.0
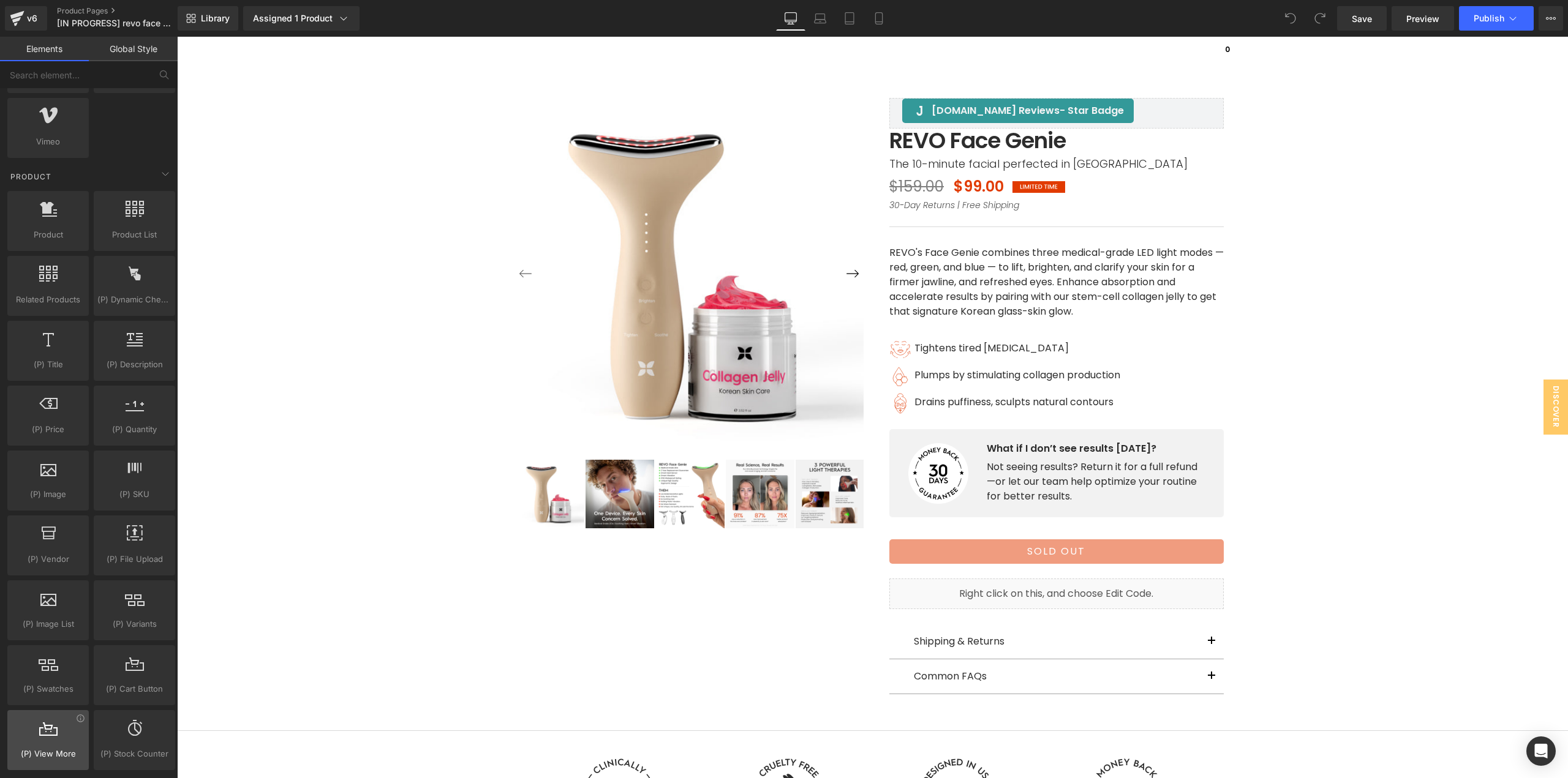
scroll to position [918, 0]
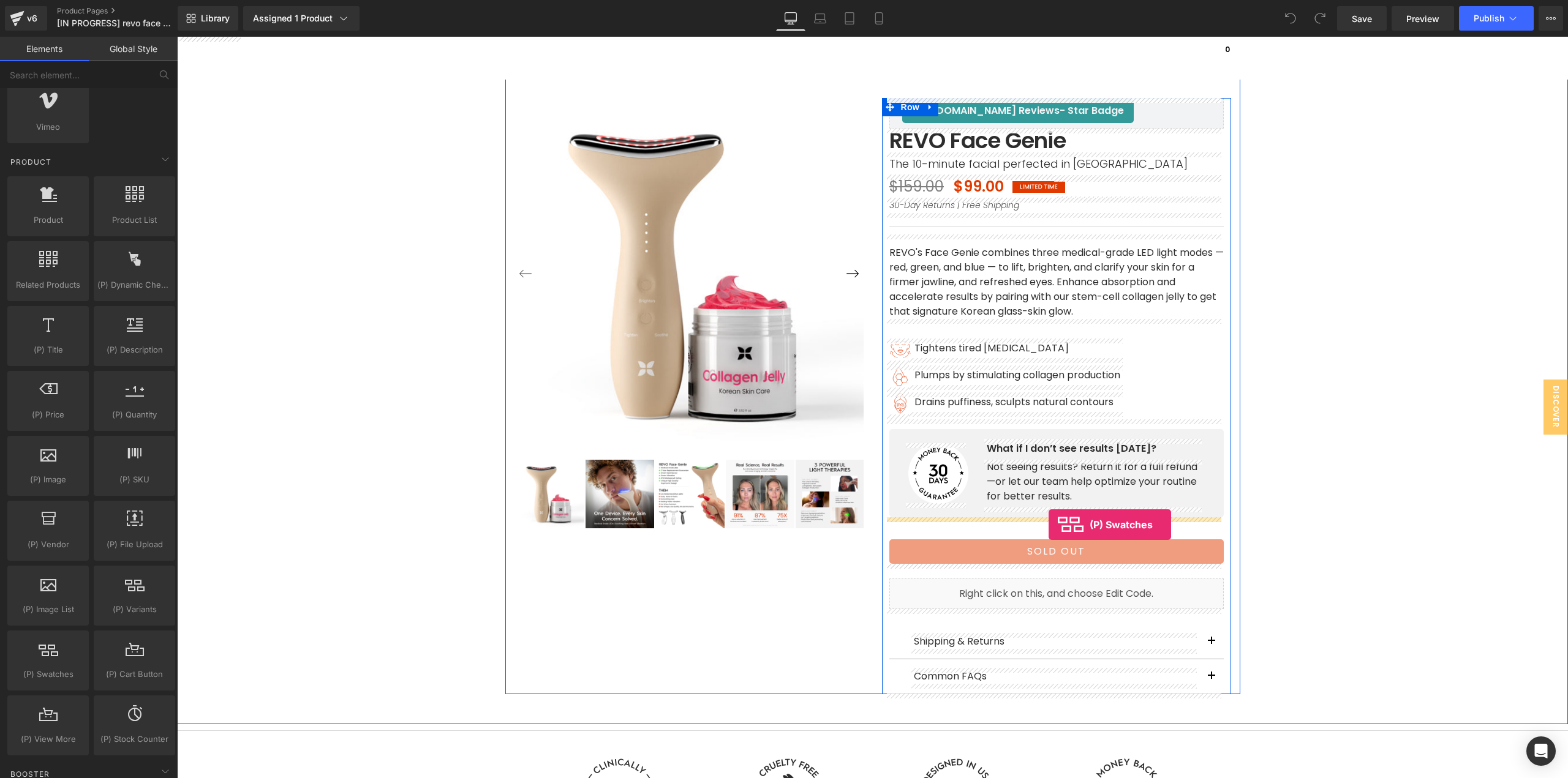
drag, startPoint x: 263, startPoint y: 720, endPoint x: 1048, endPoint y: 524, distance: 809.1
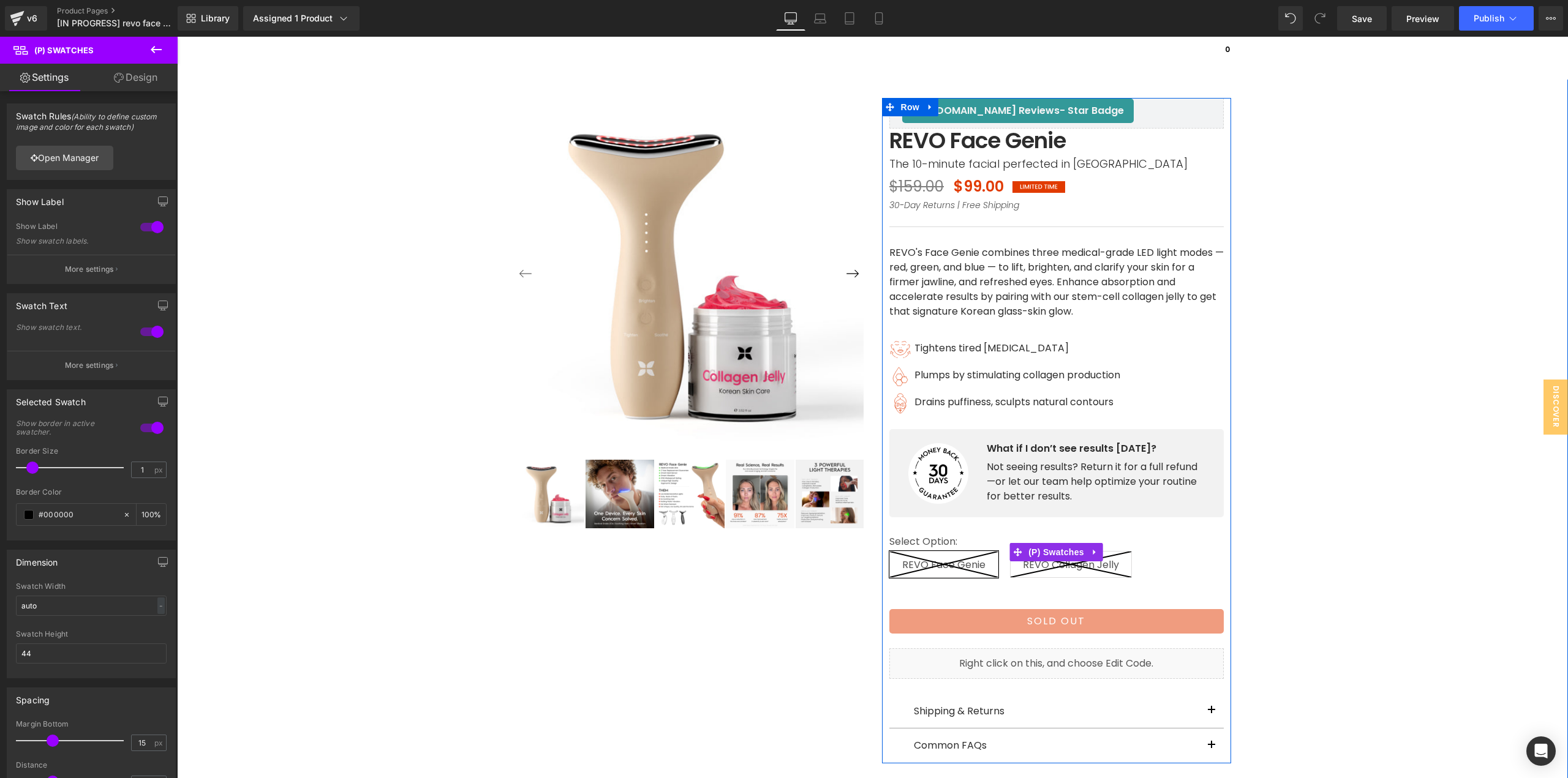
click at [1067, 567] on icon at bounding box center [1070, 565] width 120 height 26
click at [1052, 547] on span "(P) Swatches" at bounding box center [1056, 552] width 62 height 18
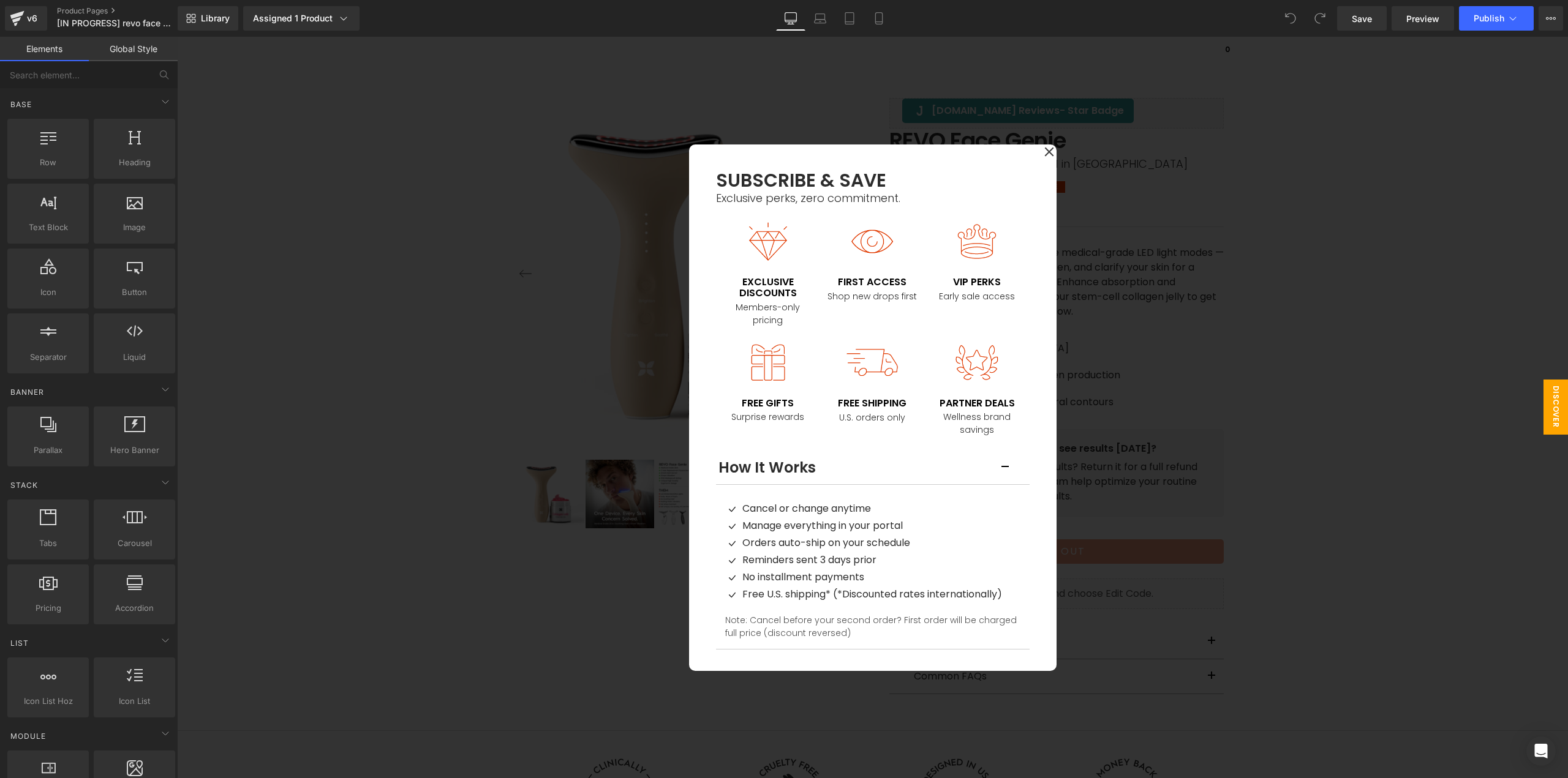
click at [1047, 153] on icon at bounding box center [1049, 151] width 10 height 61
